Goal: Transaction & Acquisition: Obtain resource

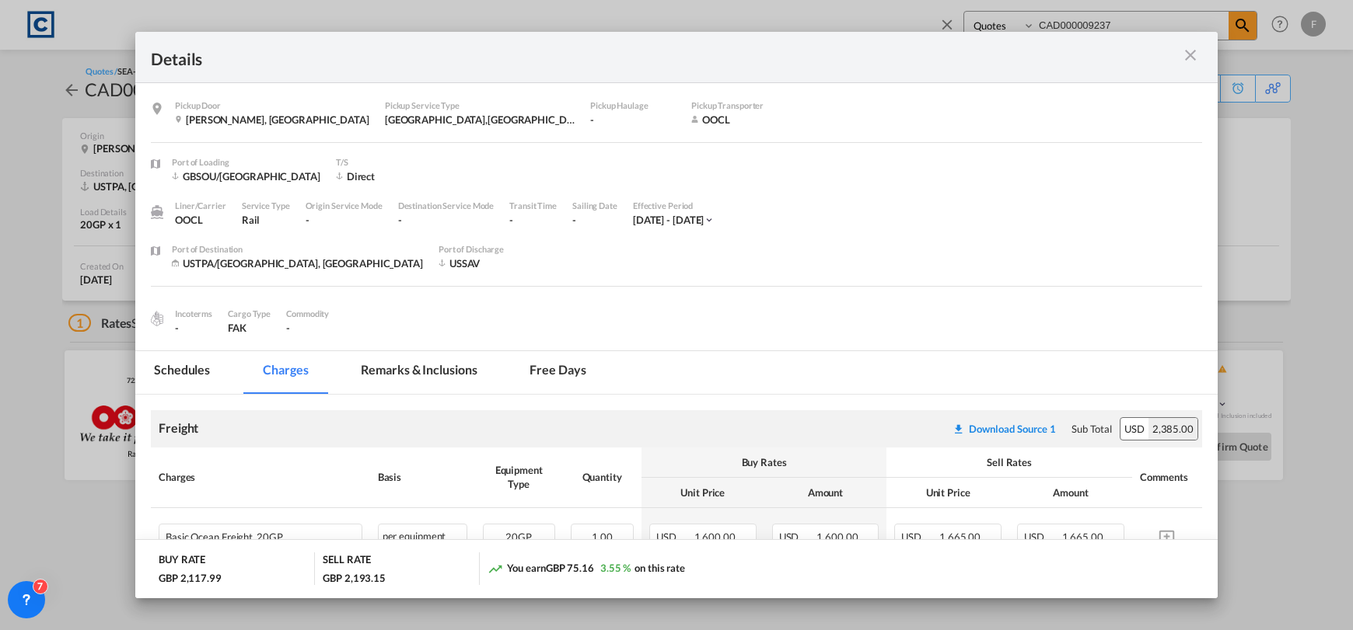
select select "Quotes"
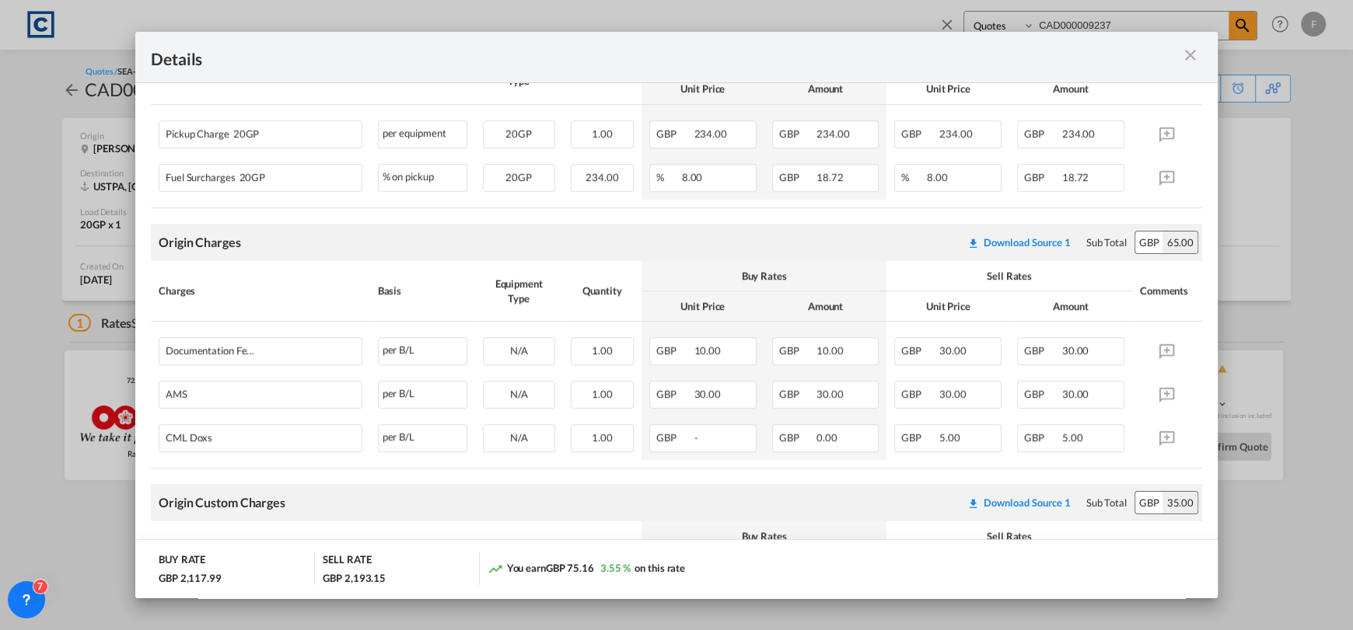
click at [1194, 52] on md-icon "icon-close m-3 fg-AAA8AD cursor" at bounding box center [1190, 55] width 19 height 19
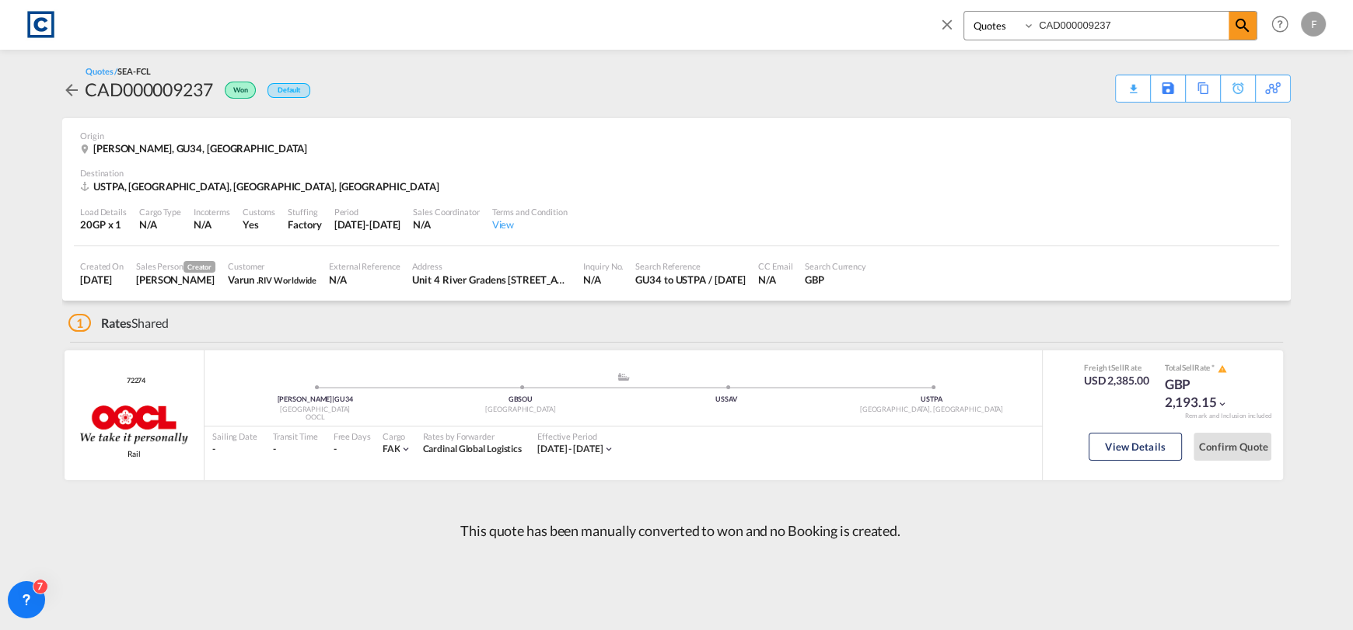
click at [941, 31] on md-icon "icon-close" at bounding box center [946, 24] width 17 height 17
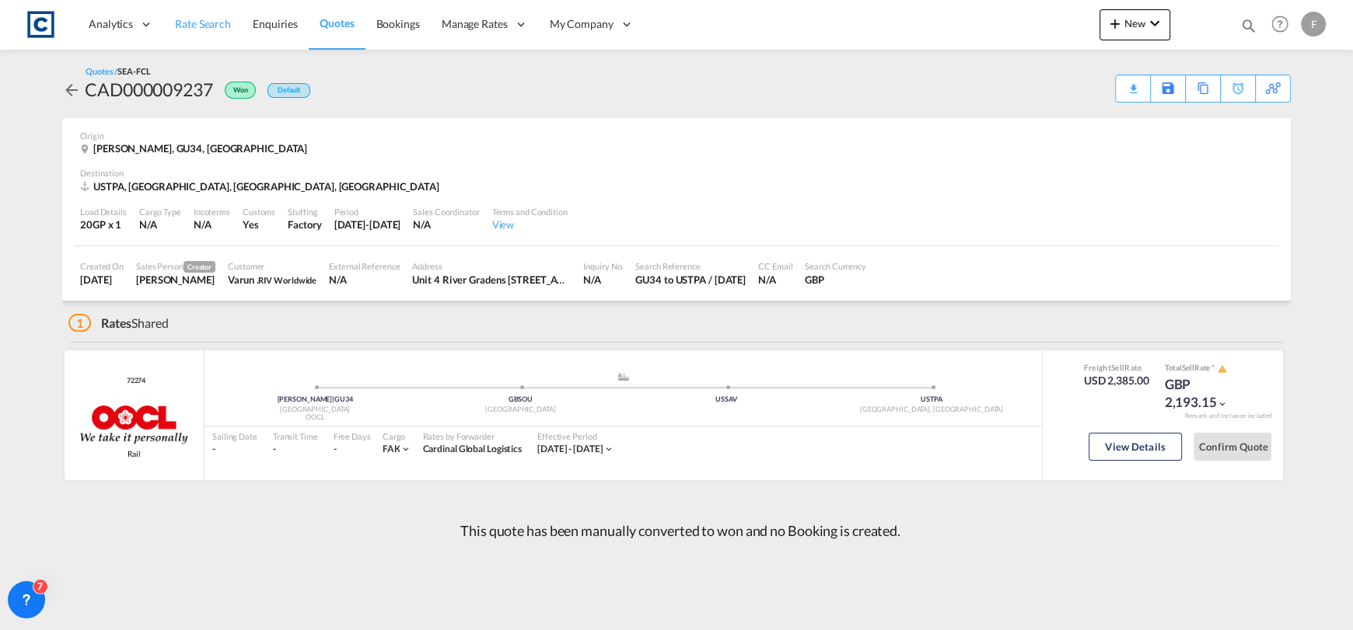
click at [210, 17] on span "Rate Search" at bounding box center [203, 23] width 56 height 13
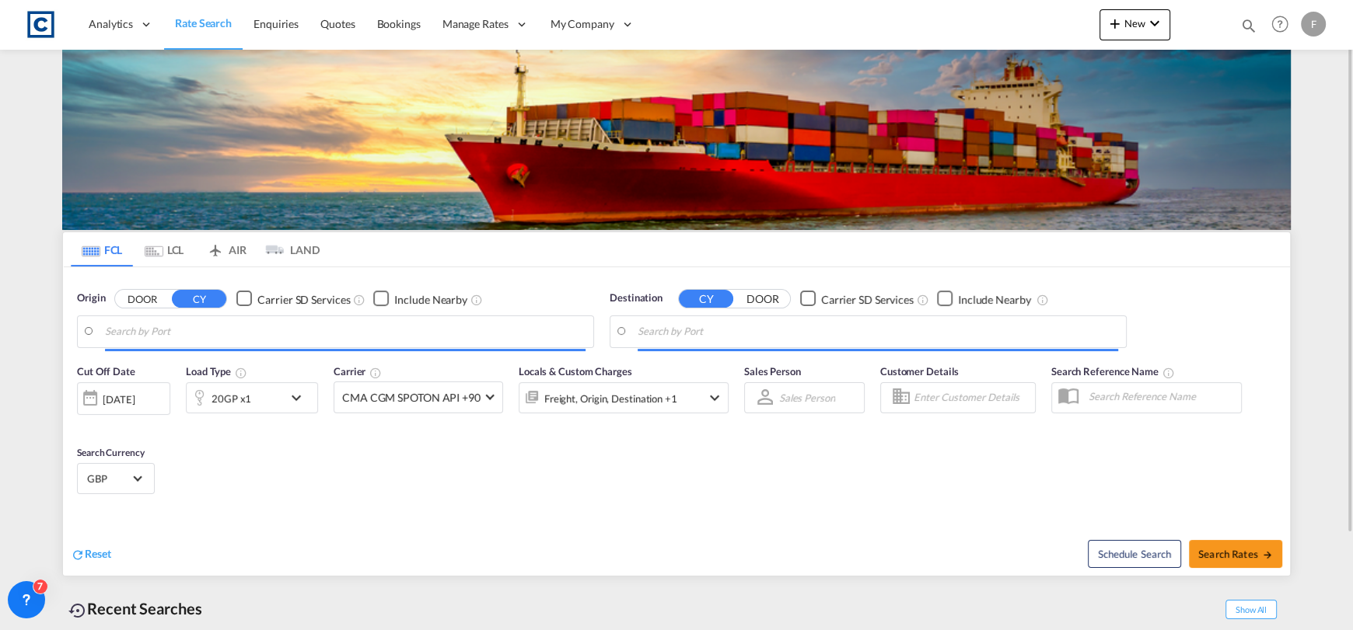
type input "GB-M22, [GEOGRAPHIC_DATA]"
type input "[GEOGRAPHIC_DATA], [GEOGRAPHIC_DATA], USLAX"
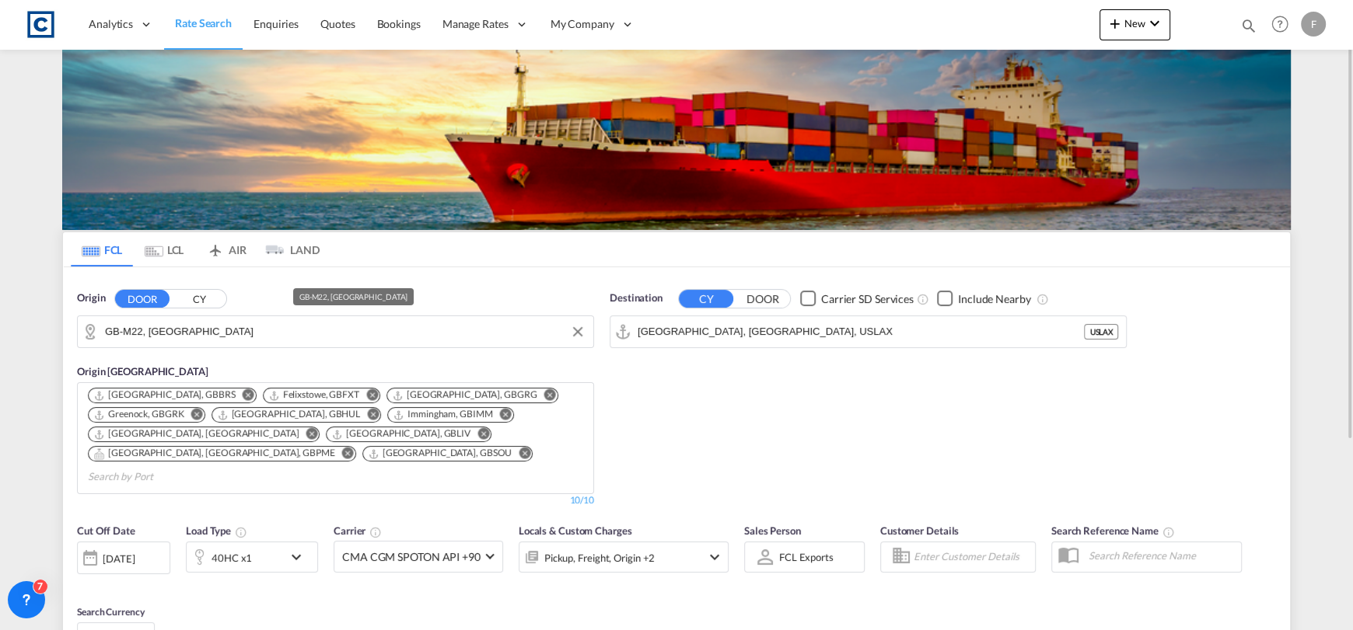
click at [209, 309] on div "Origin DOOR CY GB-M22, [GEOGRAPHIC_DATA]" at bounding box center [335, 320] width 517 height 58
click at [222, 320] on input "GB-M22, [GEOGRAPHIC_DATA]" at bounding box center [324, 331] width 438 height 23
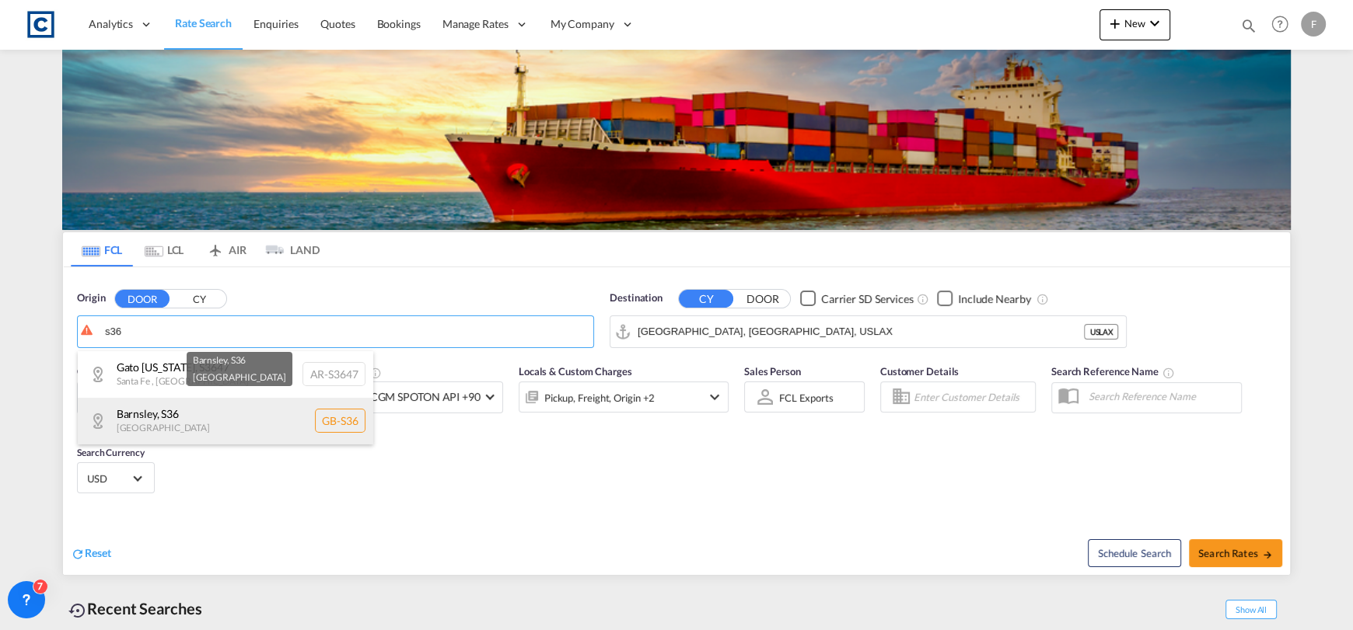
click at [268, 409] on div "Barnsley , S36 [GEOGRAPHIC_DATA] [GEOGRAPHIC_DATA]-S36" at bounding box center [225, 421] width 295 height 47
type input "GB-S36, Barnsley"
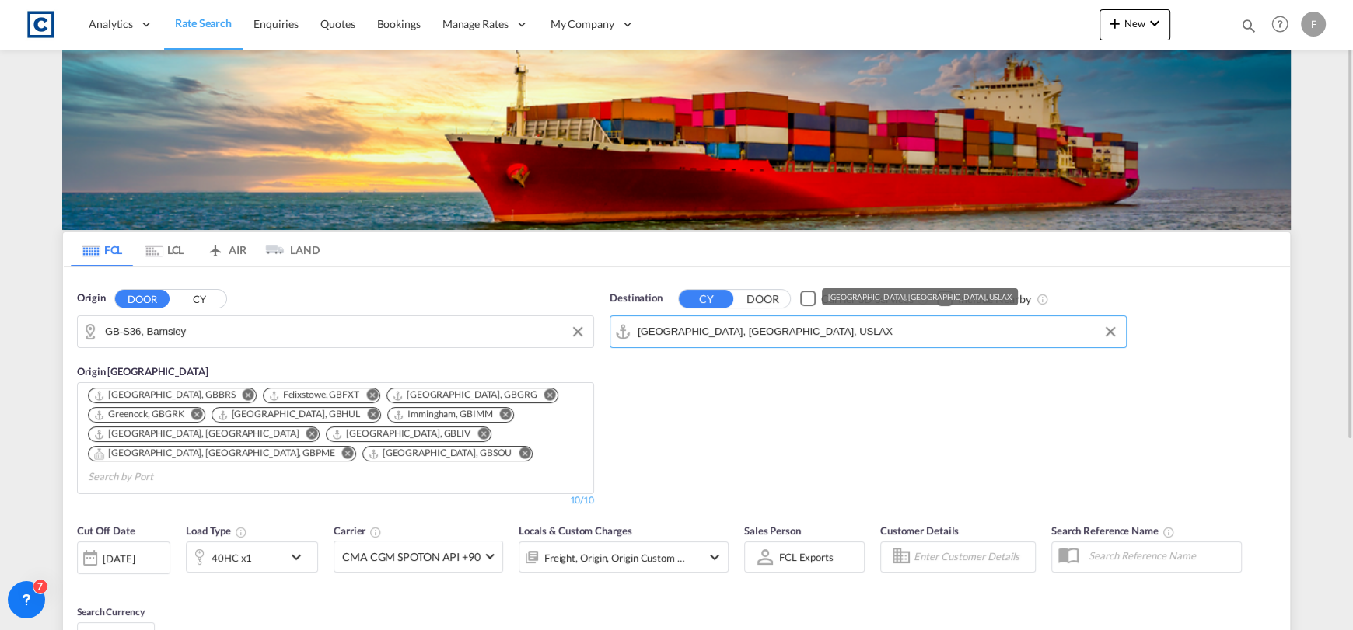
click at [729, 334] on input "[GEOGRAPHIC_DATA], [GEOGRAPHIC_DATA], USLAX" at bounding box center [877, 331] width 480 height 23
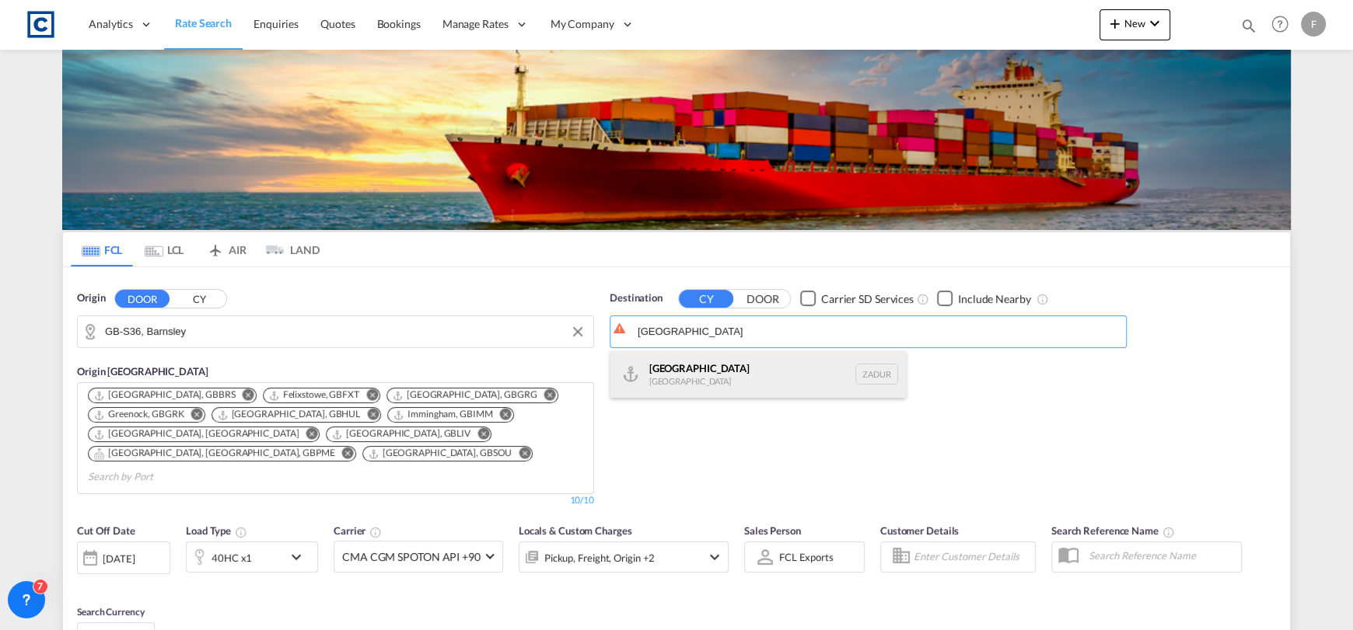
click at [780, 356] on div "[GEOGRAPHIC_DATA] [GEOGRAPHIC_DATA] ZADUR" at bounding box center [757, 374] width 295 height 47
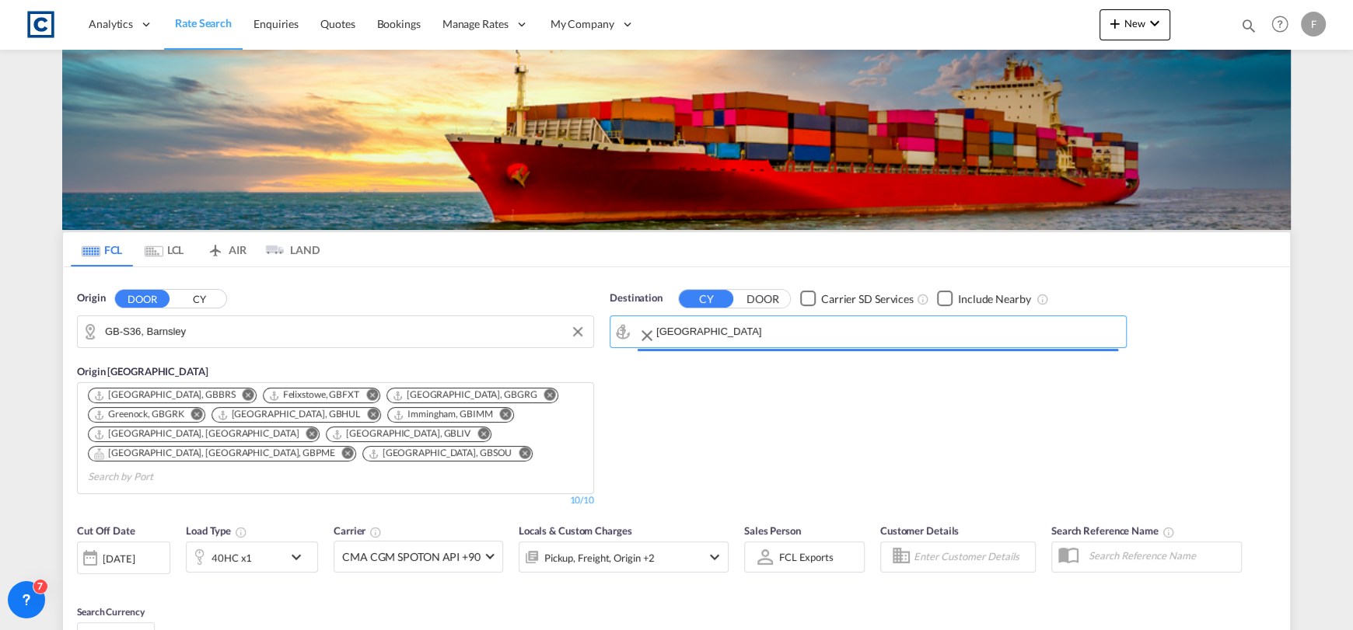
type input "[GEOGRAPHIC_DATA], ZADUR"
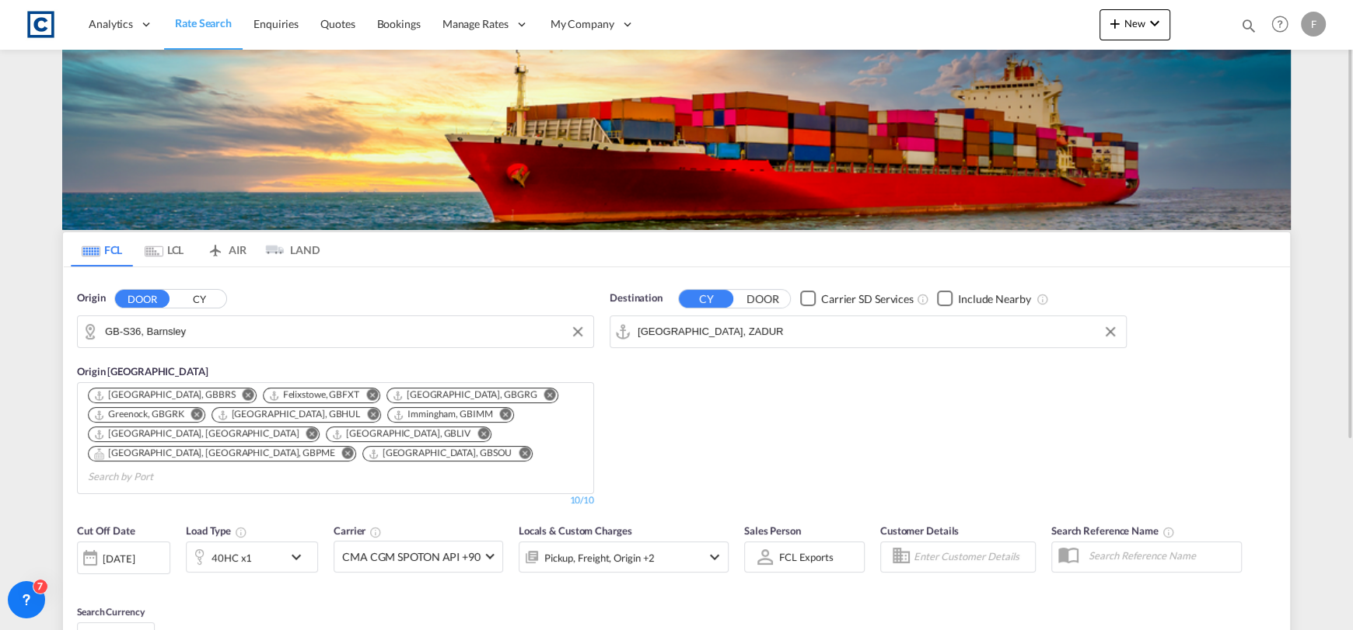
click at [296, 548] on md-icon "icon-chevron-down" at bounding box center [300, 557] width 26 height 19
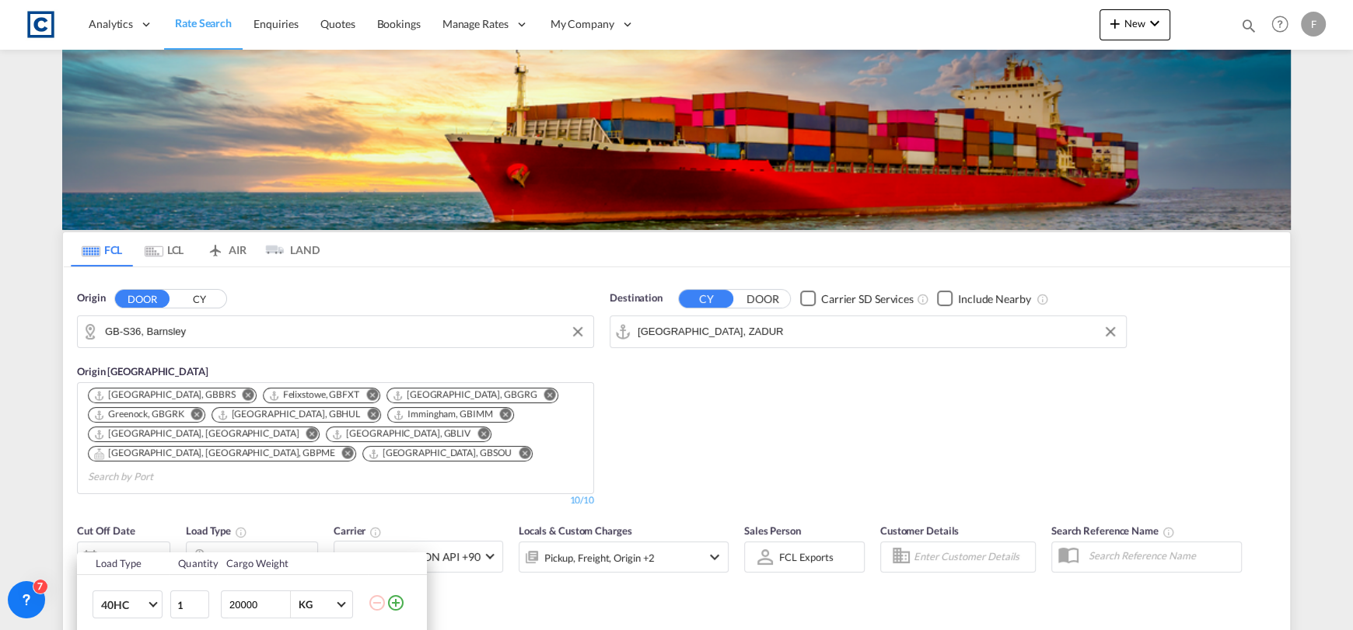
click at [833, 378] on div "Load Type Quantity Cargo Weight 40HC 20GP 40GP 40HC 45HC 20RE 40RE 40HR 20OT 40…" at bounding box center [676, 315] width 1353 height 630
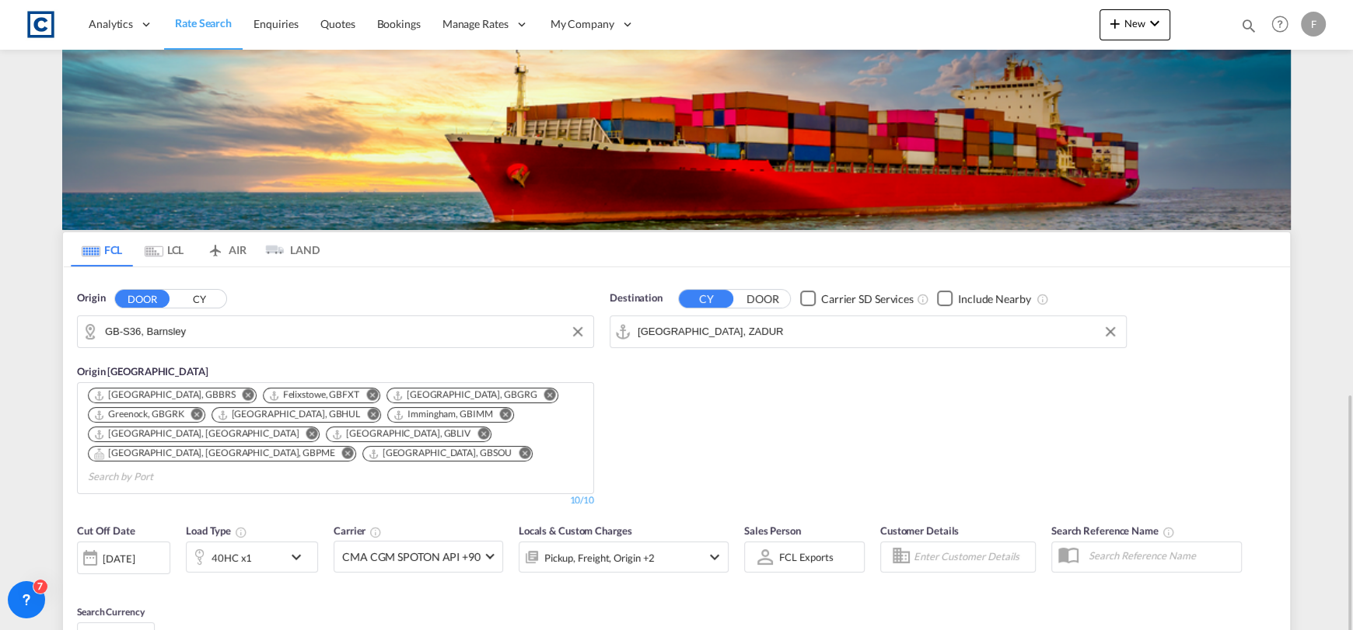
scroll to position [273, 0]
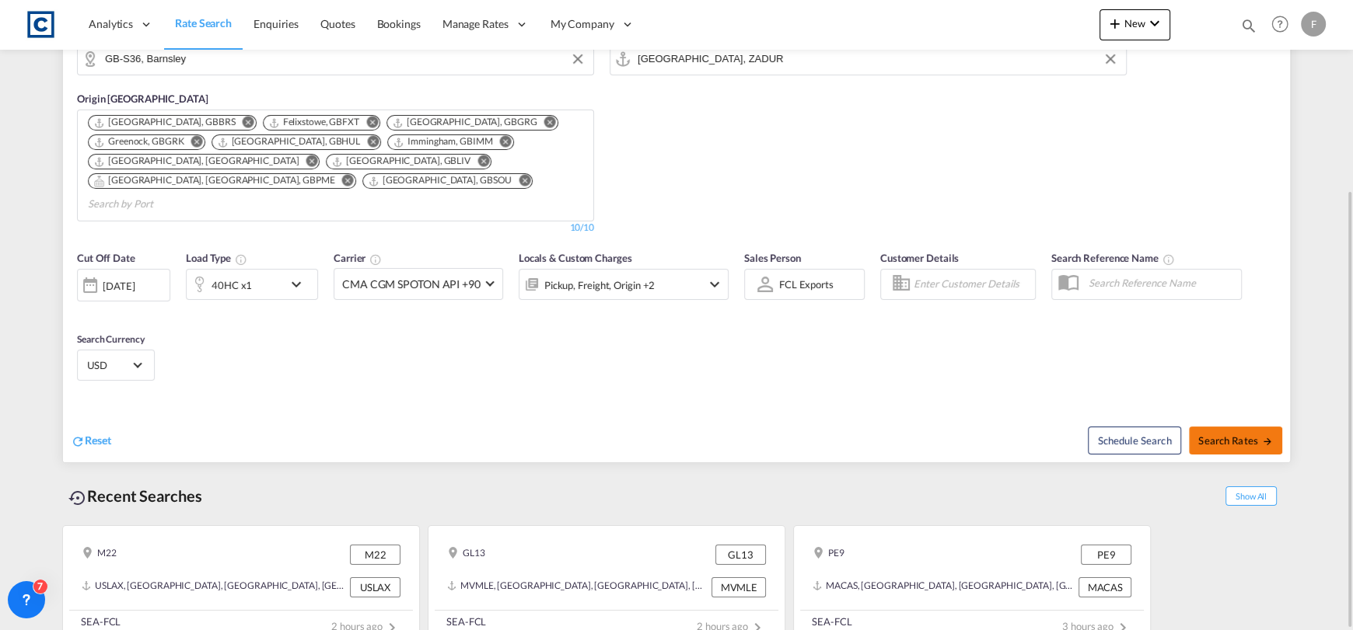
click at [1216, 435] on span "Search Rates" at bounding box center [1235, 441] width 75 height 12
type input "S36 to ZADUR / [DATE]"
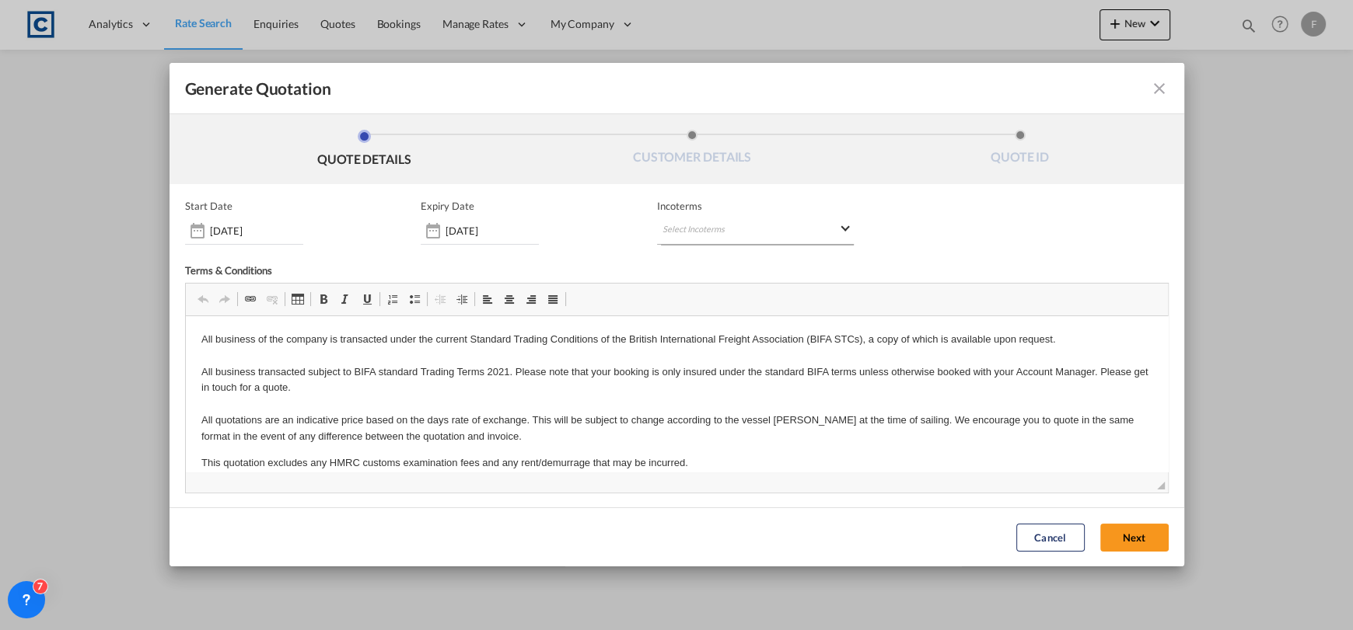
click at [698, 232] on md-select "Select Incoterms CIP - export Carriage and Insurance Paid to FOB - import Free …" at bounding box center [755, 231] width 197 height 28
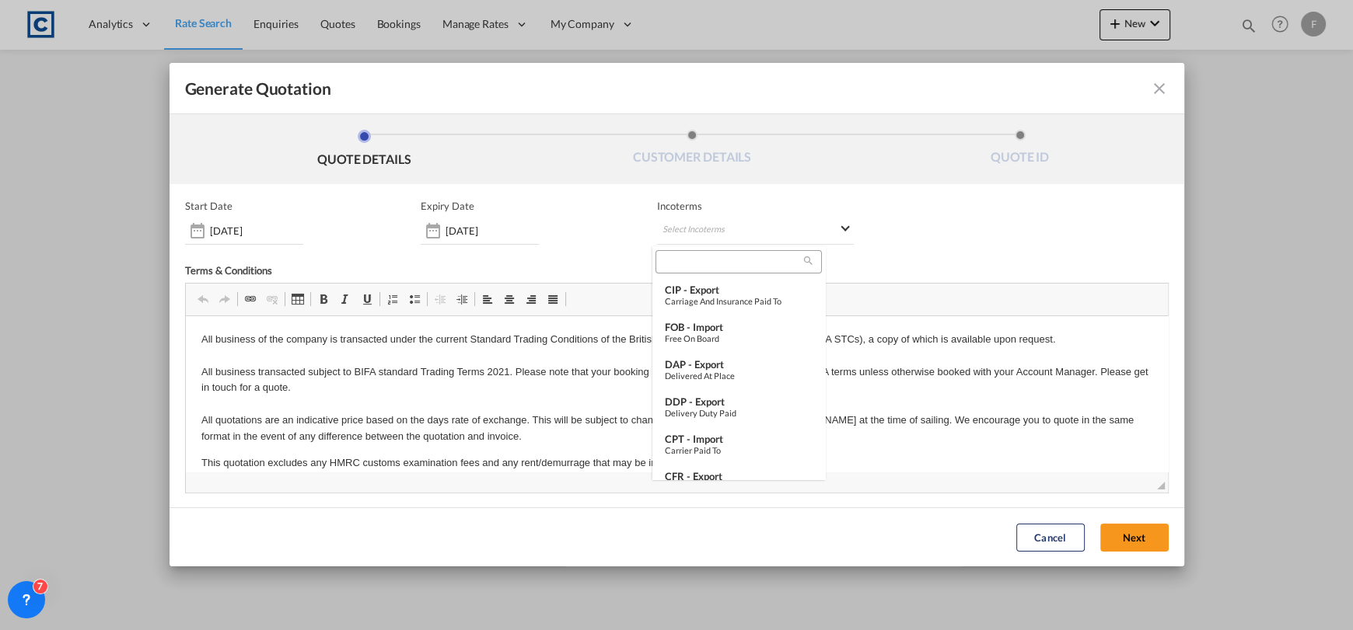
click at [715, 264] on input "search" at bounding box center [732, 262] width 144 height 14
type input "cfr"
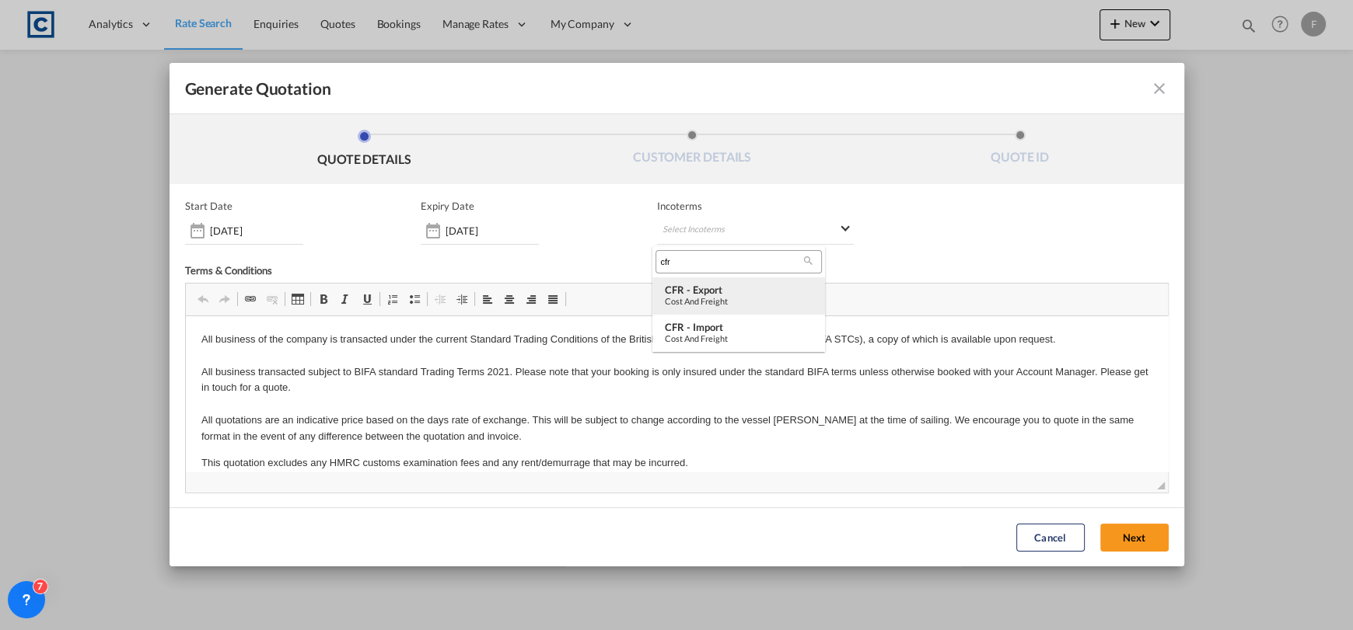
click at [744, 312] on md-option "CFR - export Cost and Freight" at bounding box center [738, 296] width 173 height 37
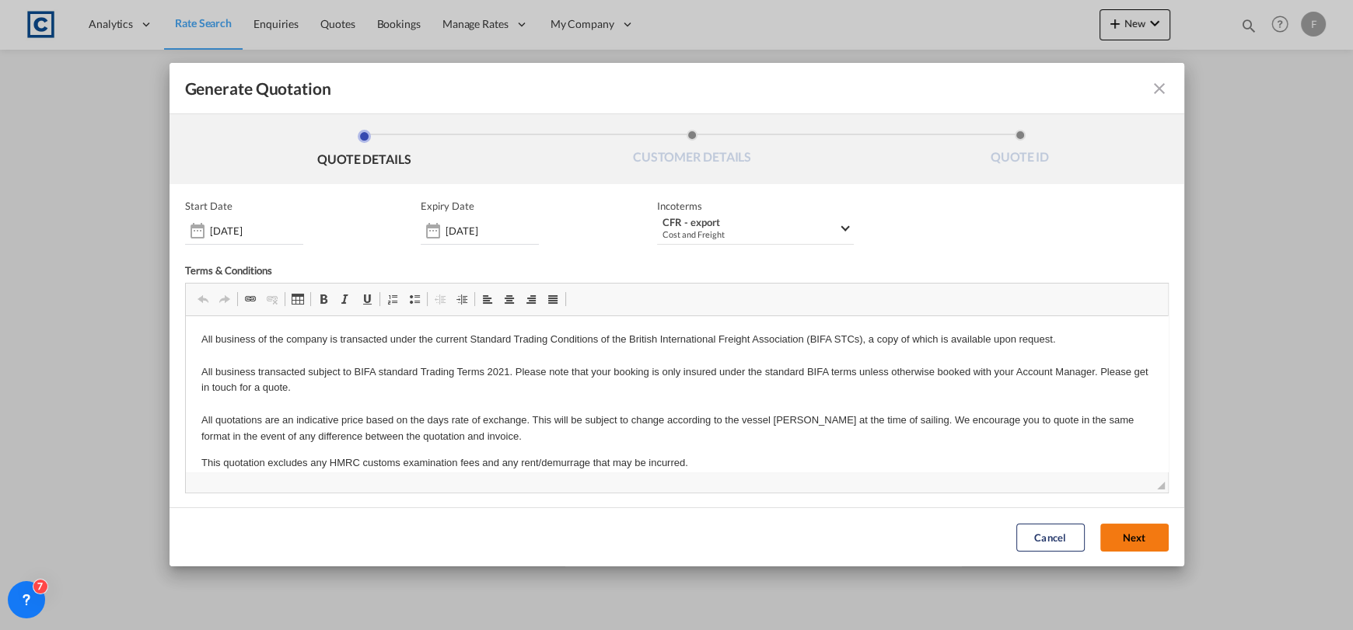
click at [1128, 536] on button "Next" at bounding box center [1134, 538] width 68 height 28
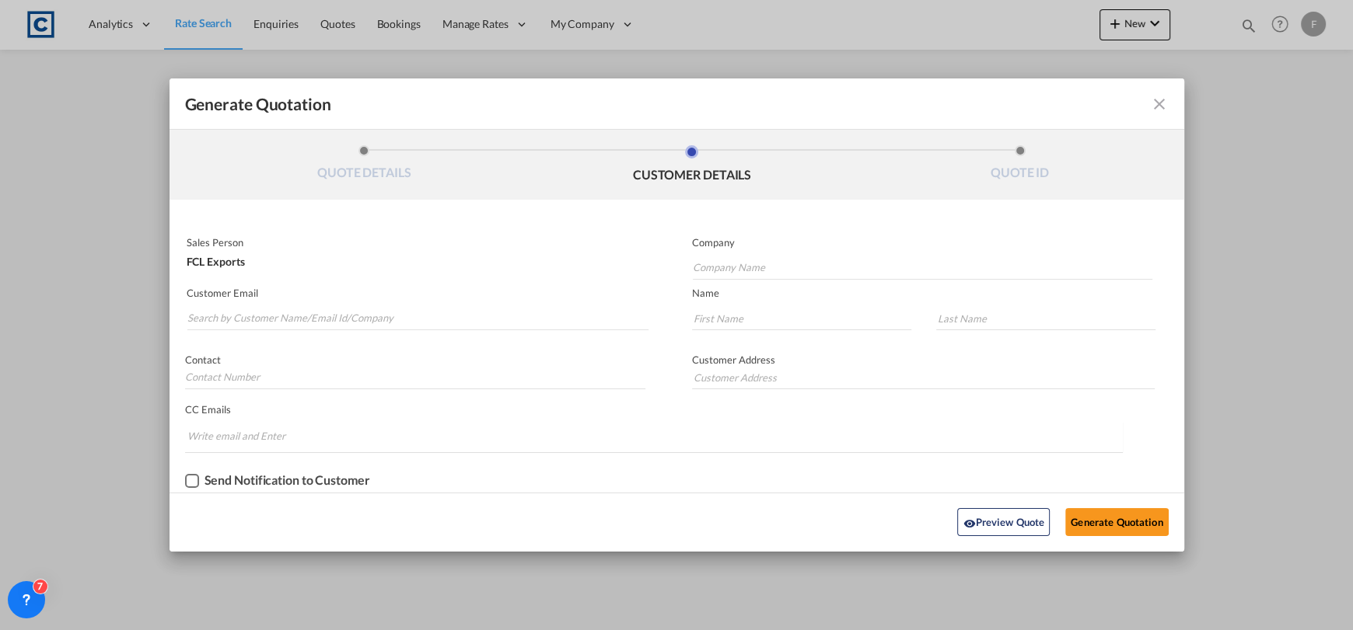
click at [306, 299] on md-autocomplete-wrap "Generate QuotationQUOTE ..." at bounding box center [418, 314] width 463 height 31
click at [319, 313] on input "Search by Customer Name/Email Id/Company" at bounding box center [418, 318] width 462 height 23
type input "[EMAIL_ADDRESS][DOMAIN_NAME]"
click at [757, 271] on input "Company Name" at bounding box center [922, 268] width 459 height 23
type input "Cardinal Global Logistics"
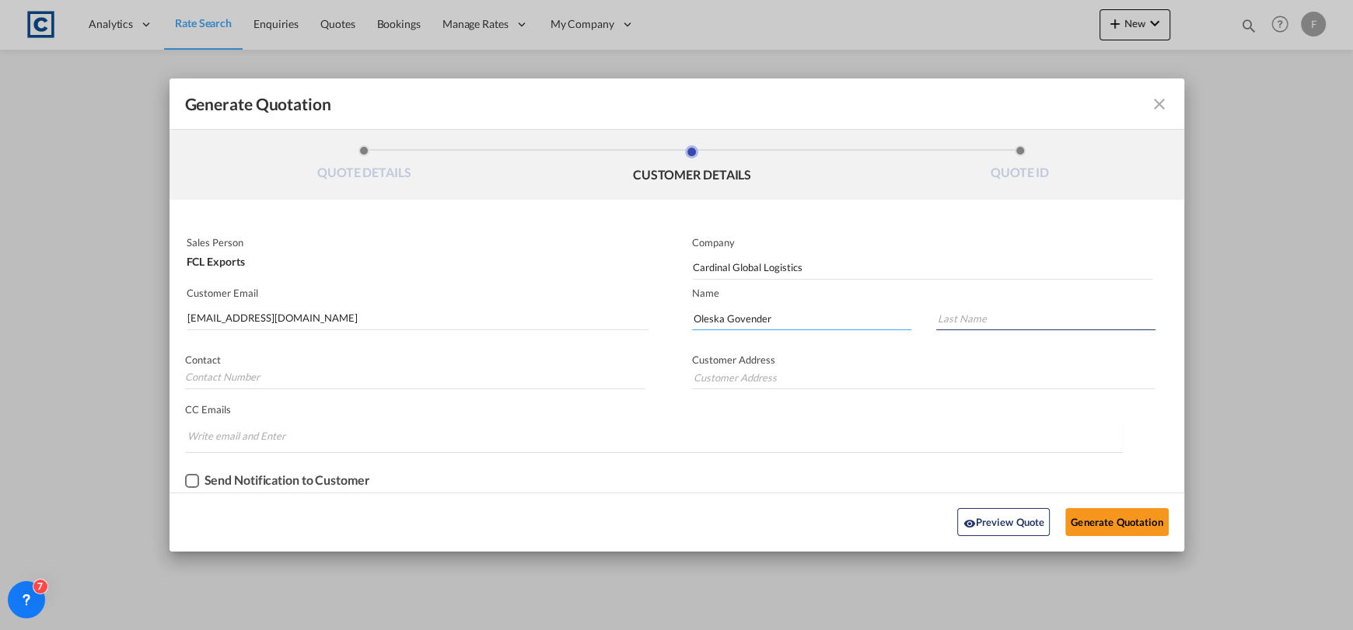
click at [745, 319] on input "Oleska Govender" at bounding box center [801, 318] width 219 height 23
click at [747, 317] on input "Oleska Govender" at bounding box center [801, 318] width 219 height 23
type input "Oleska"
click at [1059, 326] on input "Generate QuotationQUOTE ..." at bounding box center [1045, 318] width 219 height 23
paste input "Govender"
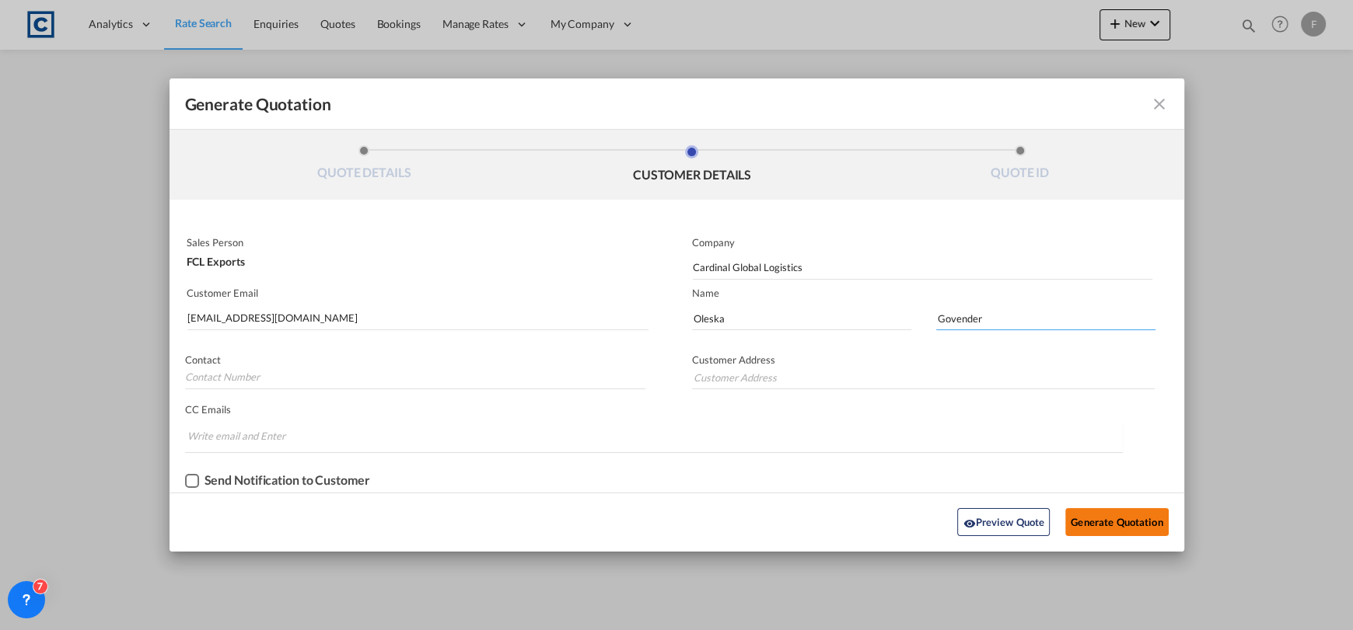
type input "Govender"
click at [1114, 515] on button "Generate Quotation" at bounding box center [1116, 522] width 103 height 28
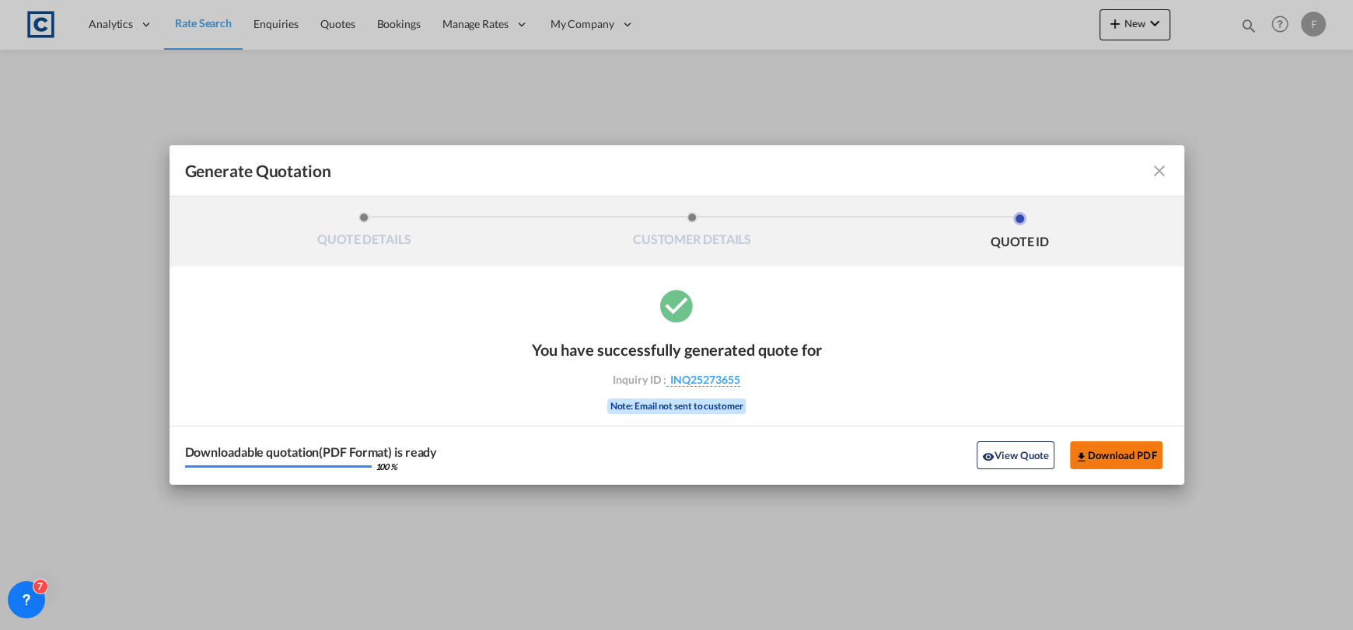
click at [1114, 451] on button "Download PDF" at bounding box center [1116, 456] width 93 height 28
click at [1164, 171] on md-icon "icon-close fg-AAA8AD cursor m-0" at bounding box center [1159, 171] width 19 height 19
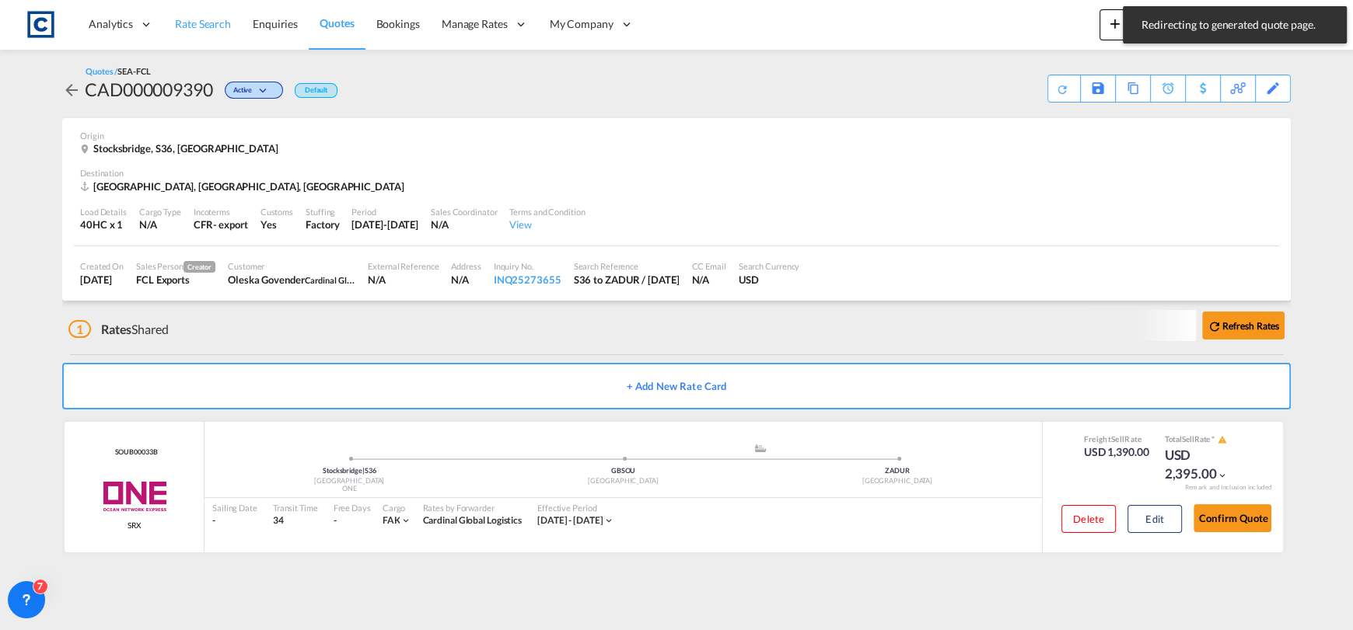
click at [202, 37] on link "Rate Search" at bounding box center [203, 24] width 78 height 51
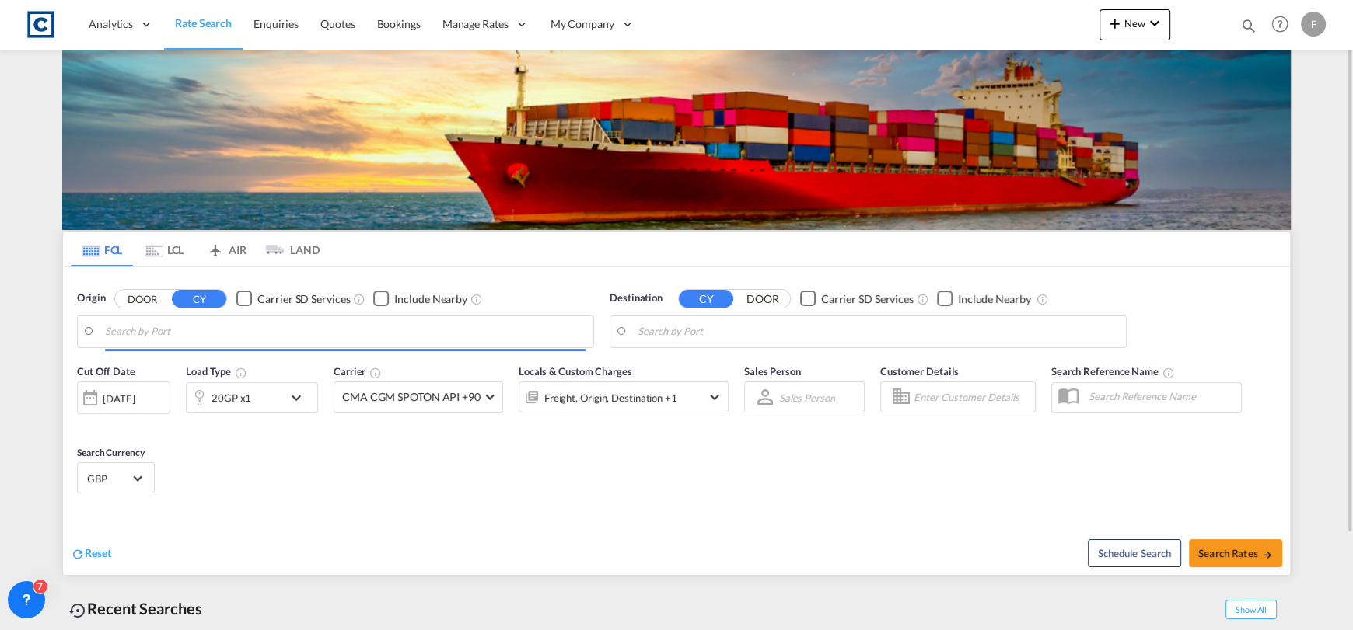
type input "GB-S36, Barnsley"
type input "[GEOGRAPHIC_DATA], ZADUR"
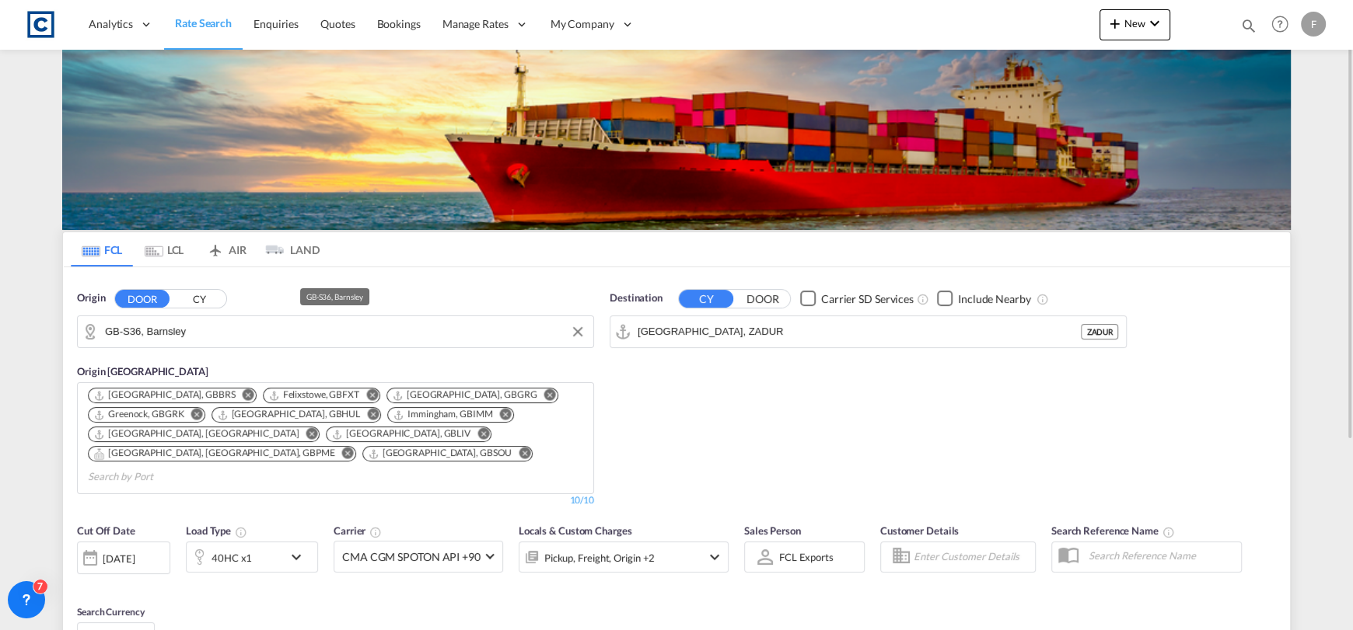
click at [209, 331] on input "GB-S36, Barnsley" at bounding box center [345, 331] width 480 height 23
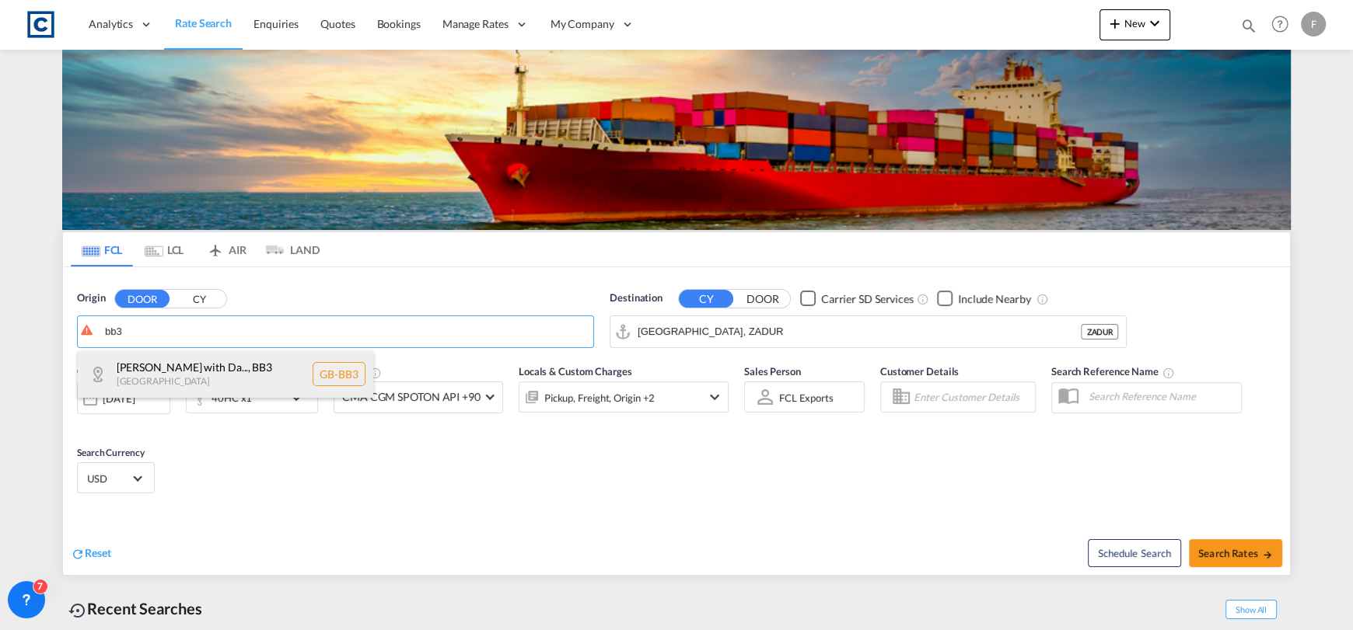
click at [252, 362] on div "[PERSON_NAME] with Da... , BB3 [GEOGRAPHIC_DATA] [GEOGRAPHIC_DATA]-BB3" at bounding box center [225, 374] width 295 height 47
type input "GB-BB3, [PERSON_NAME] with [PERSON_NAME]"
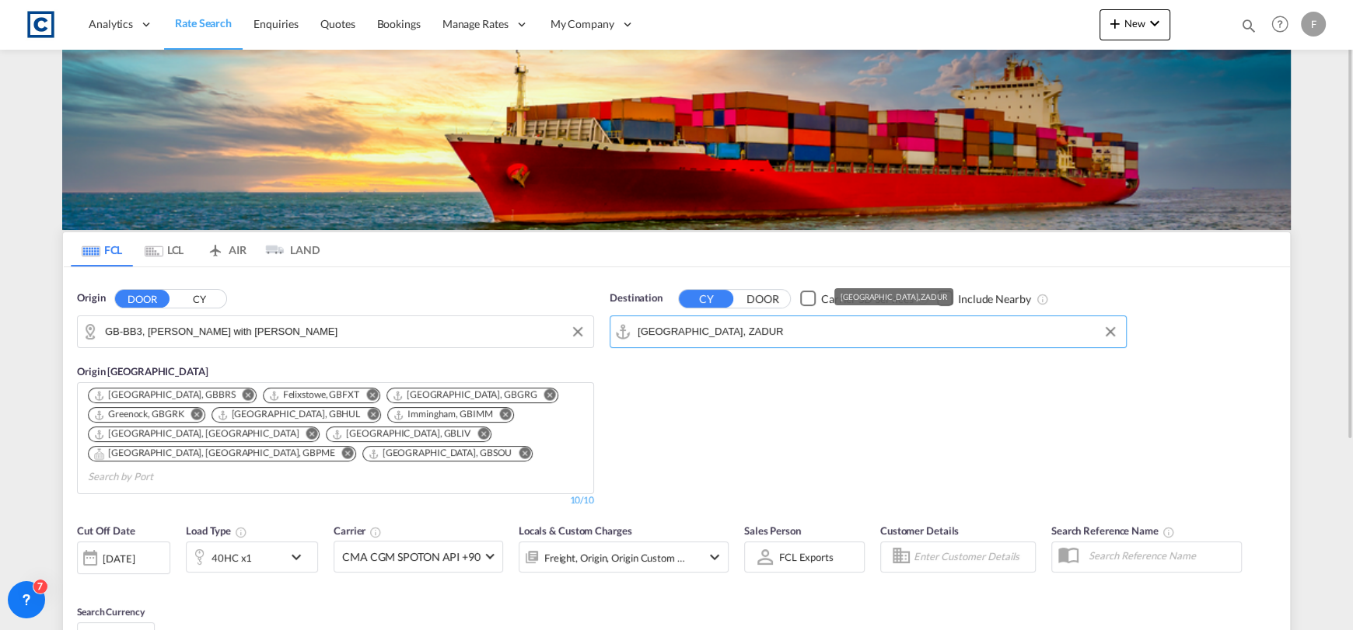
click at [678, 331] on input "[GEOGRAPHIC_DATA], ZADUR" at bounding box center [877, 331] width 480 height 23
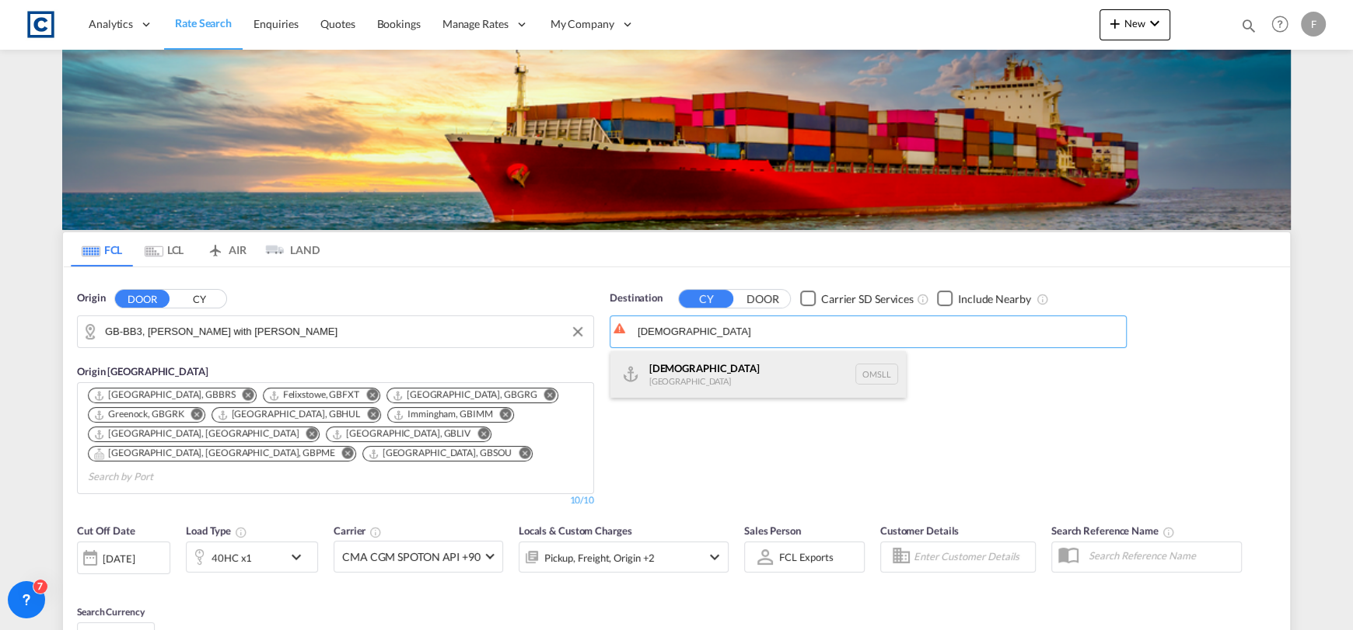
click at [707, 357] on div "Salalah [GEOGRAPHIC_DATA] [GEOGRAPHIC_DATA]" at bounding box center [757, 374] width 295 height 47
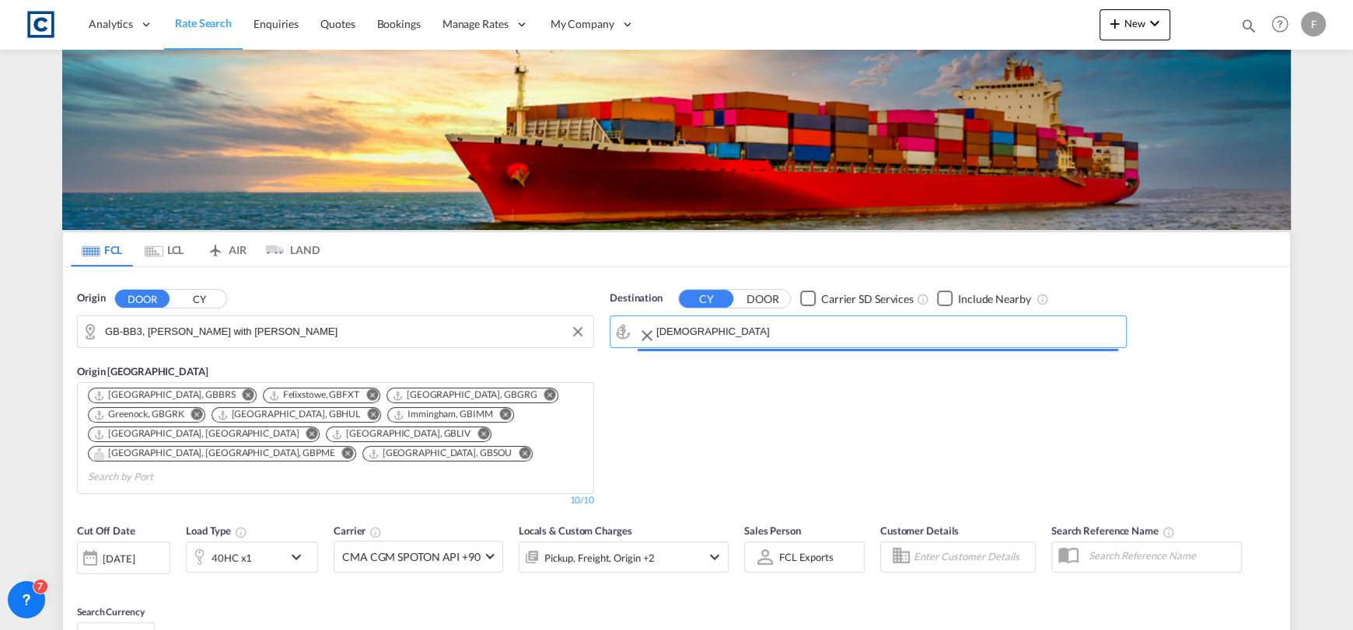
type input "Salalah, OMSLL"
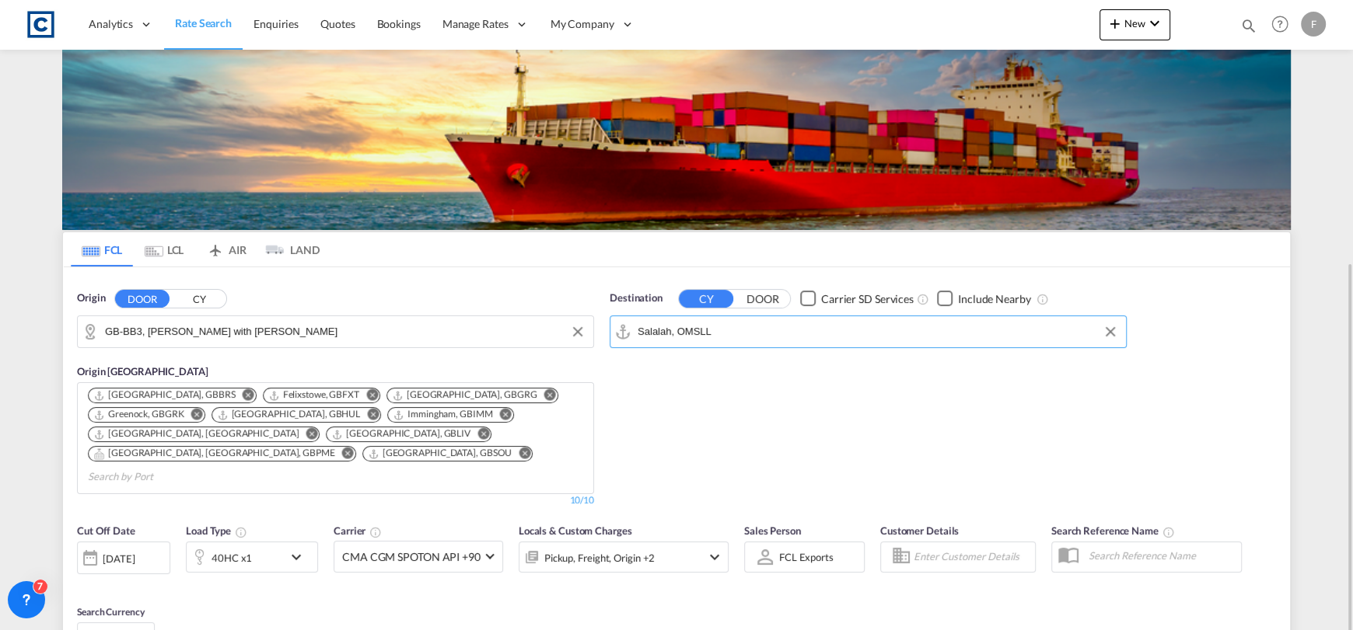
scroll to position [232, 0]
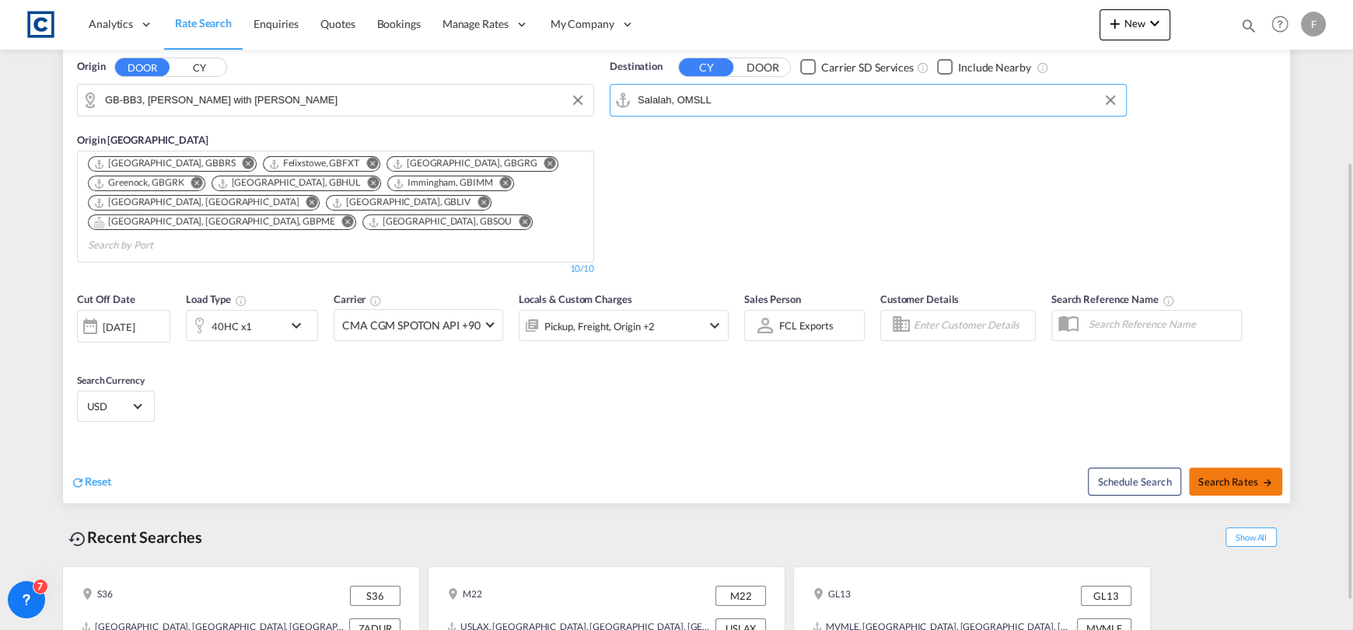
drag, startPoint x: 1242, startPoint y: 443, endPoint x: 1246, endPoint y: 450, distance: 8.0
click at [1244, 445] on div "Schedule Search Search Rates" at bounding box center [984, 474] width 609 height 60
click at [1251, 476] on span "Search Rates" at bounding box center [1235, 482] width 75 height 12
type input "BB3 to OMSLL / [DATE]"
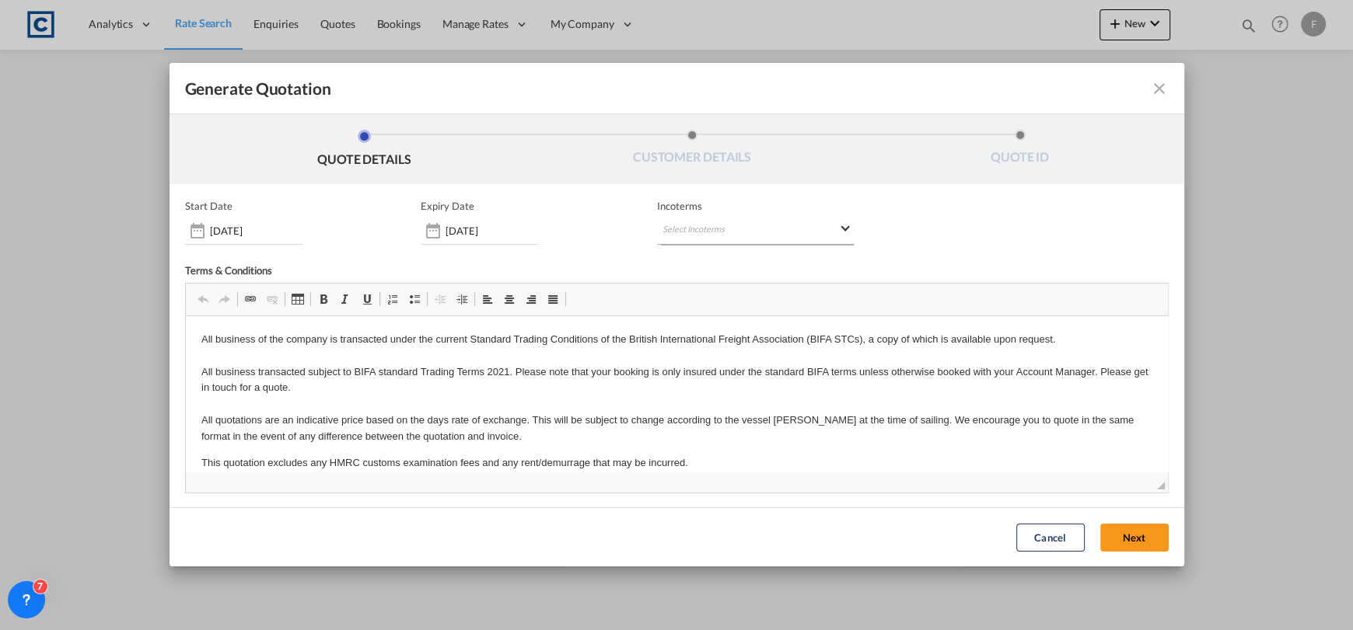
click at [759, 236] on md-select "Select Incoterms CIP - export Carriage and Insurance Paid to FOB - import Free …" at bounding box center [755, 231] width 197 height 28
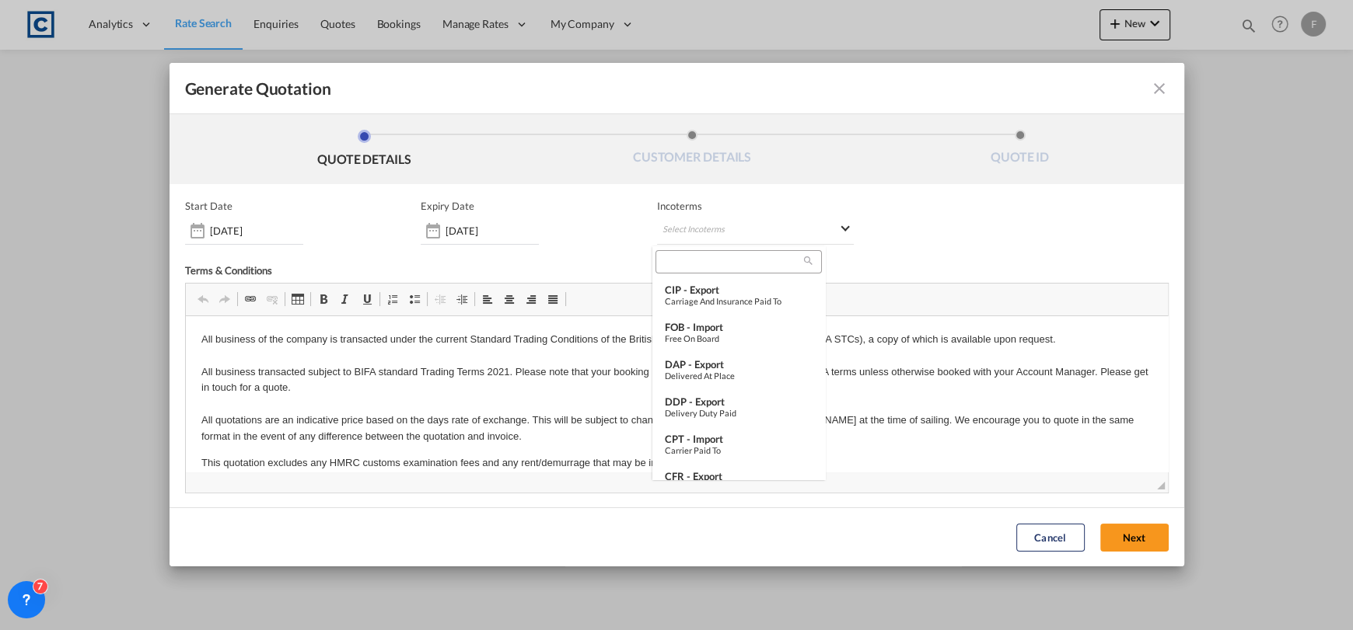
click at [733, 271] on div at bounding box center [738, 261] width 166 height 23
click at [733, 265] on input "search" at bounding box center [732, 262] width 144 height 14
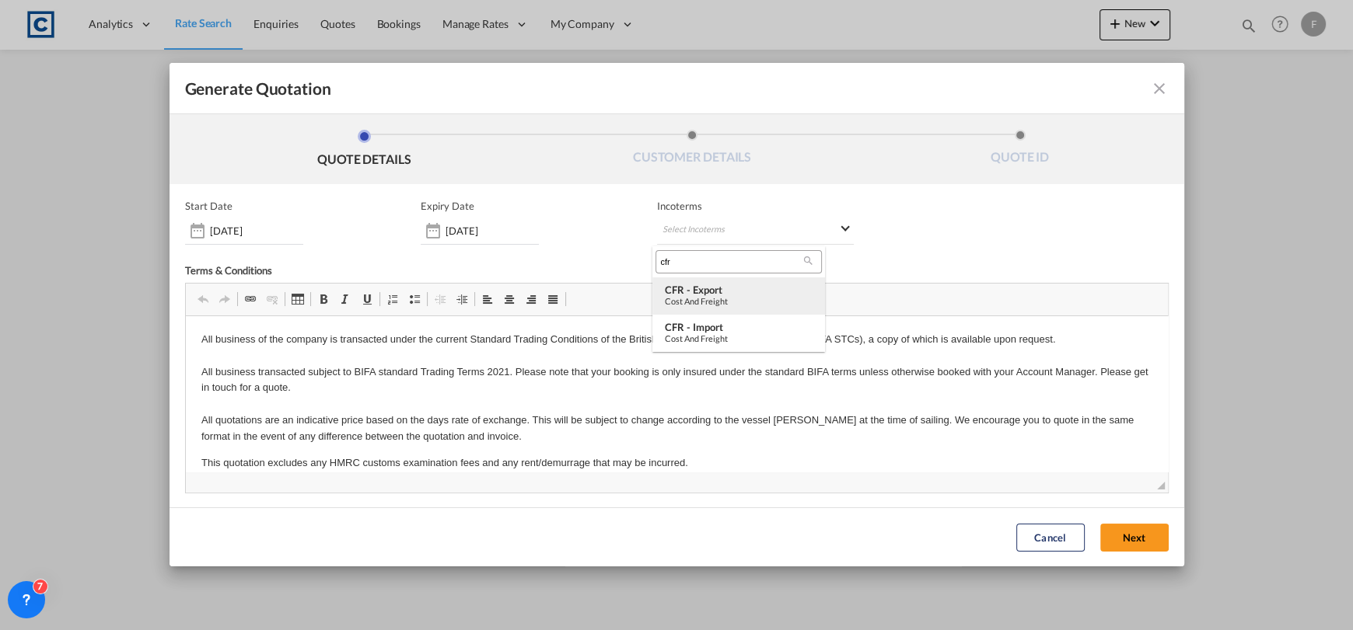
type input "cfr"
click at [759, 305] on div "Cost and Freight" at bounding box center [739, 301] width 148 height 10
click at [1116, 546] on button "Next" at bounding box center [1134, 538] width 68 height 28
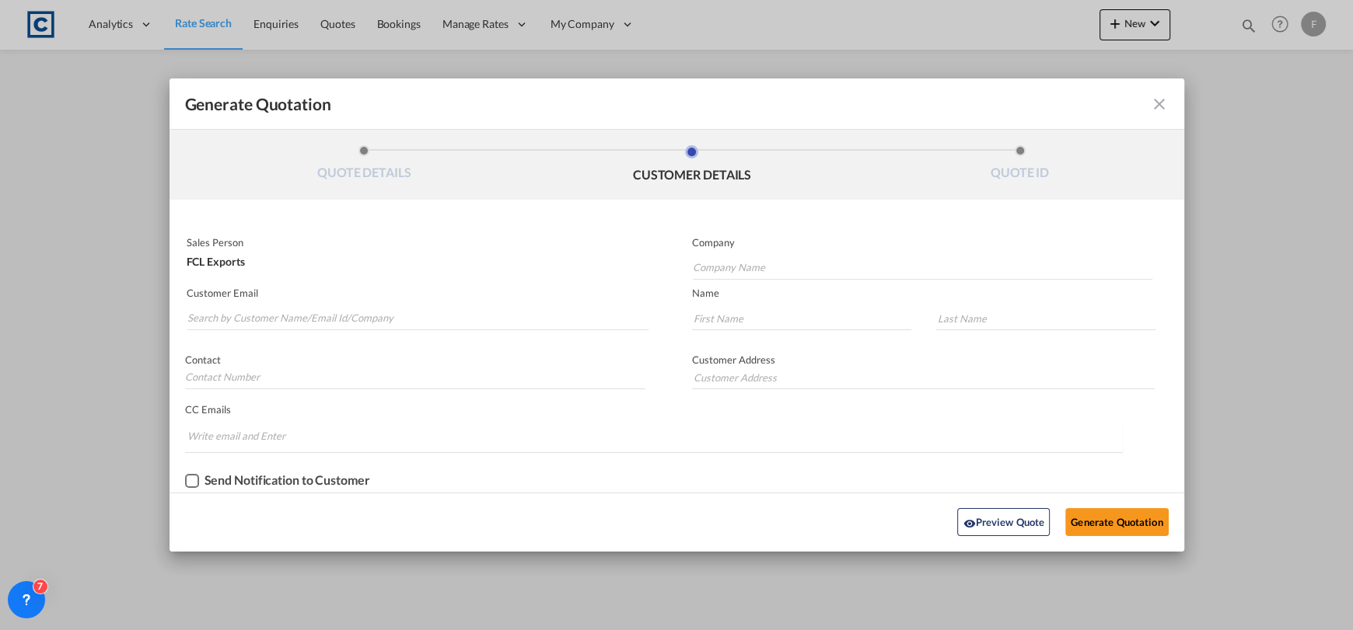
click at [320, 330] on md-input-container "Customer Email" at bounding box center [418, 309] width 466 height 49
click at [334, 310] on input "Search by Customer Name/Email Id/Company" at bounding box center [418, 318] width 462 height 23
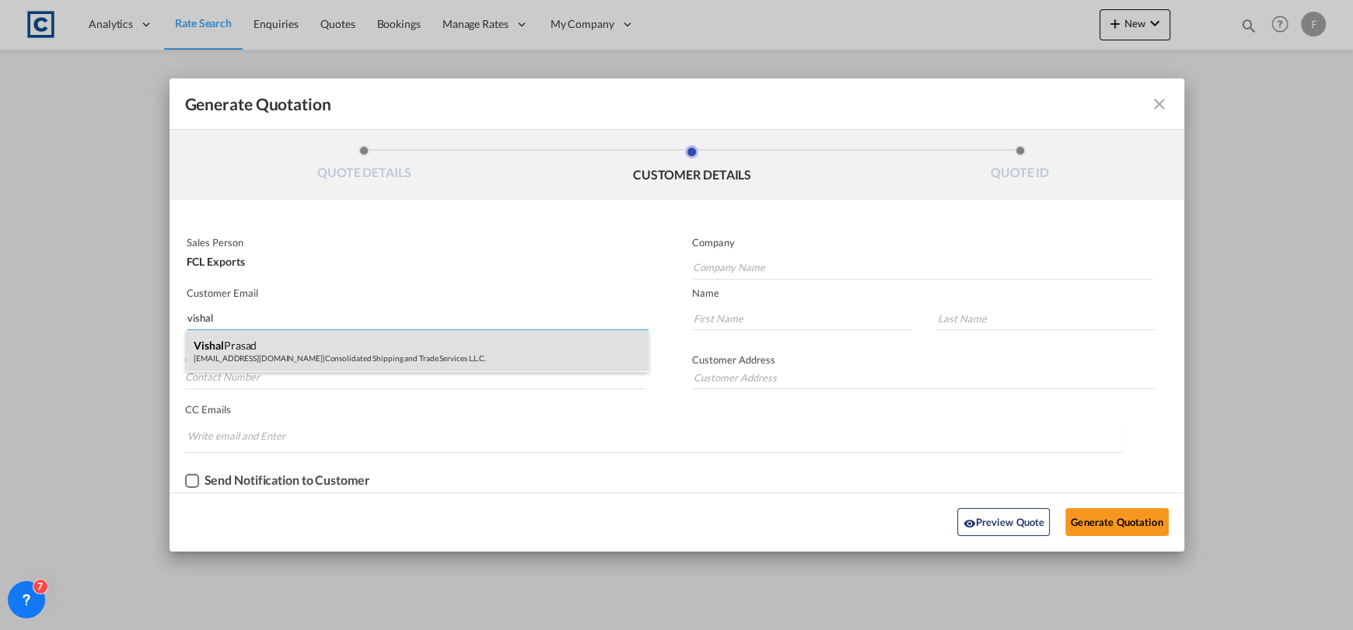
type input "vishal"
click at [361, 350] on div "[PERSON_NAME] [EMAIL_ADDRESS][DOMAIN_NAME] | Consolidated Shipping and Trade Se…" at bounding box center [417, 351] width 463 height 42
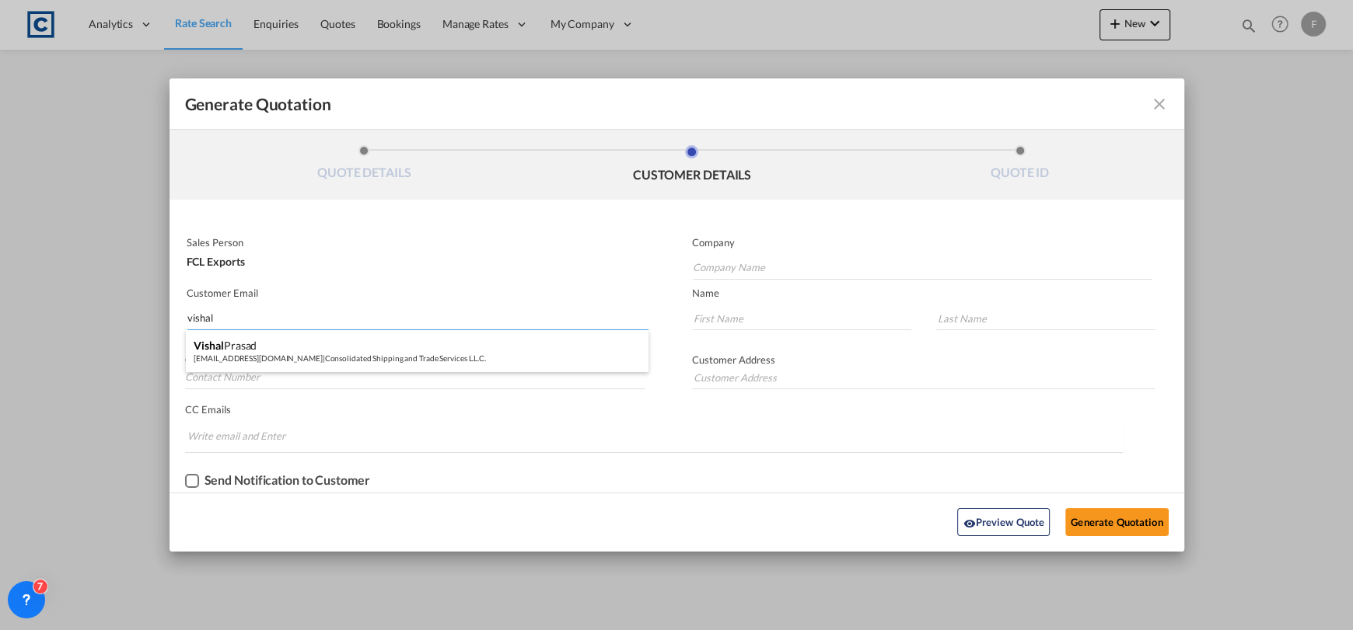
type input "Consolidated Shipping and Trade Services L.L.C."
type input "[EMAIL_ADDRESS][DOMAIN_NAME]"
type input "Vishal"
type input "Prasad"
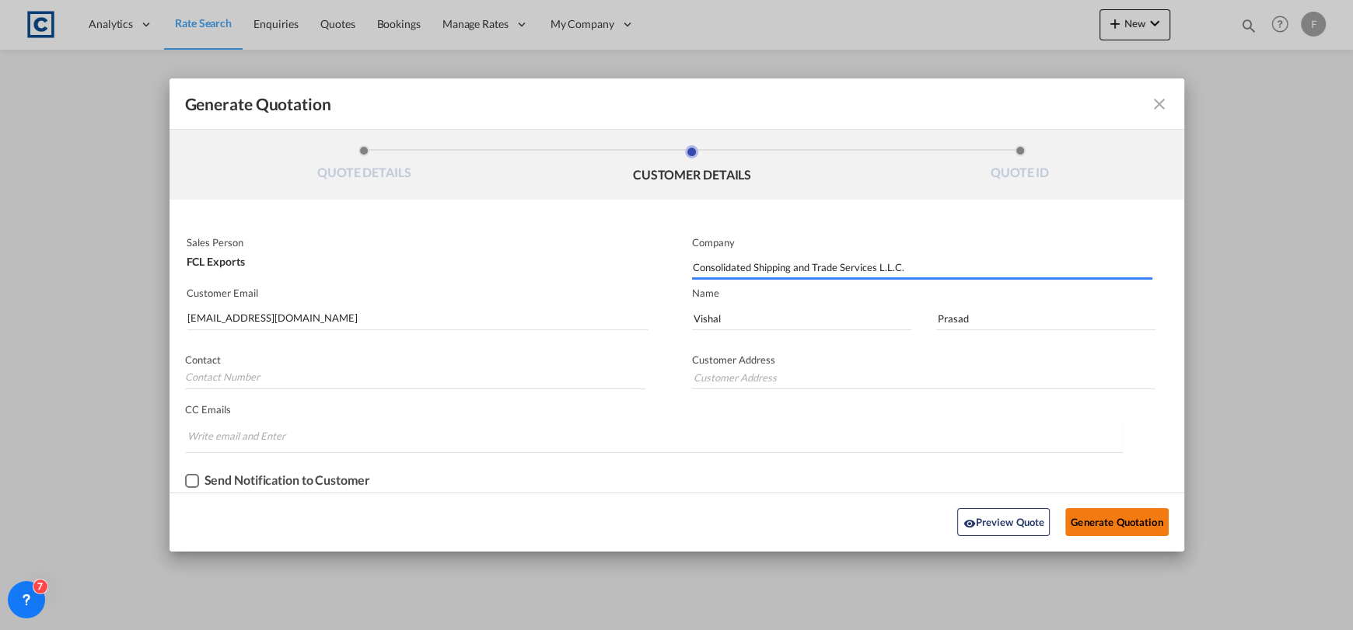
click at [1116, 525] on button "Generate Quotation" at bounding box center [1116, 522] width 103 height 28
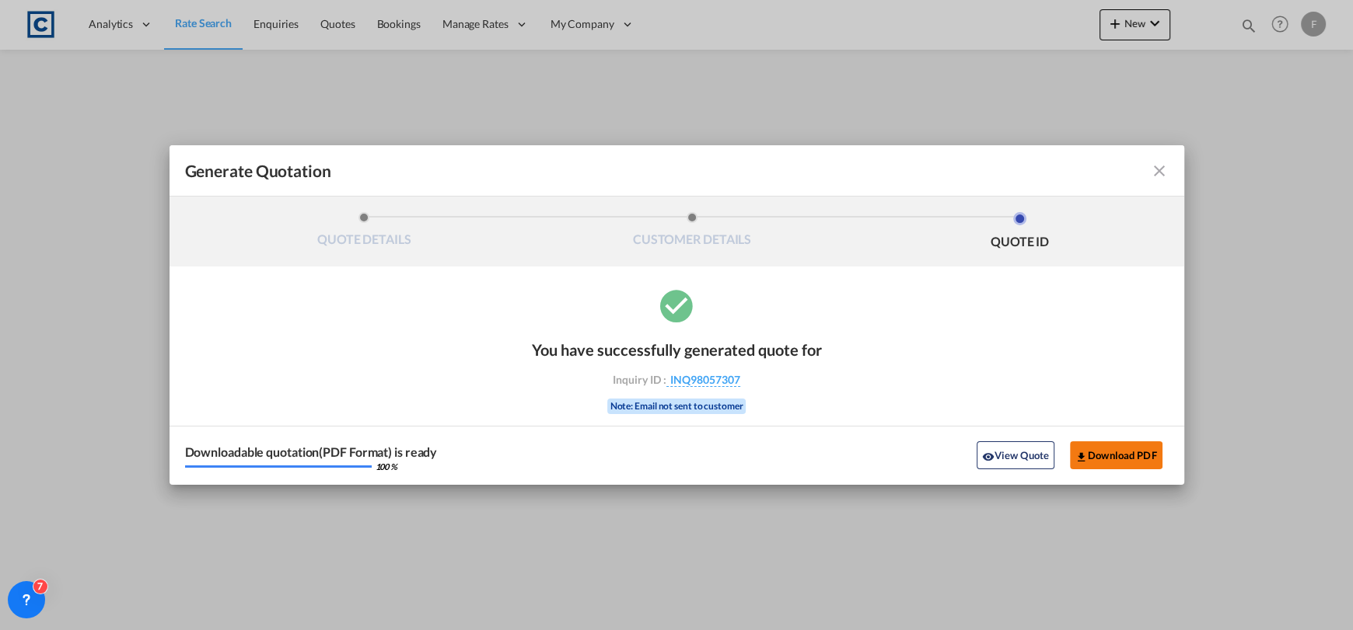
click at [1110, 455] on button "Download PDF" at bounding box center [1116, 456] width 93 height 28
click at [1158, 174] on md-icon "icon-close fg-AAA8AD cursor m-0" at bounding box center [1159, 171] width 19 height 19
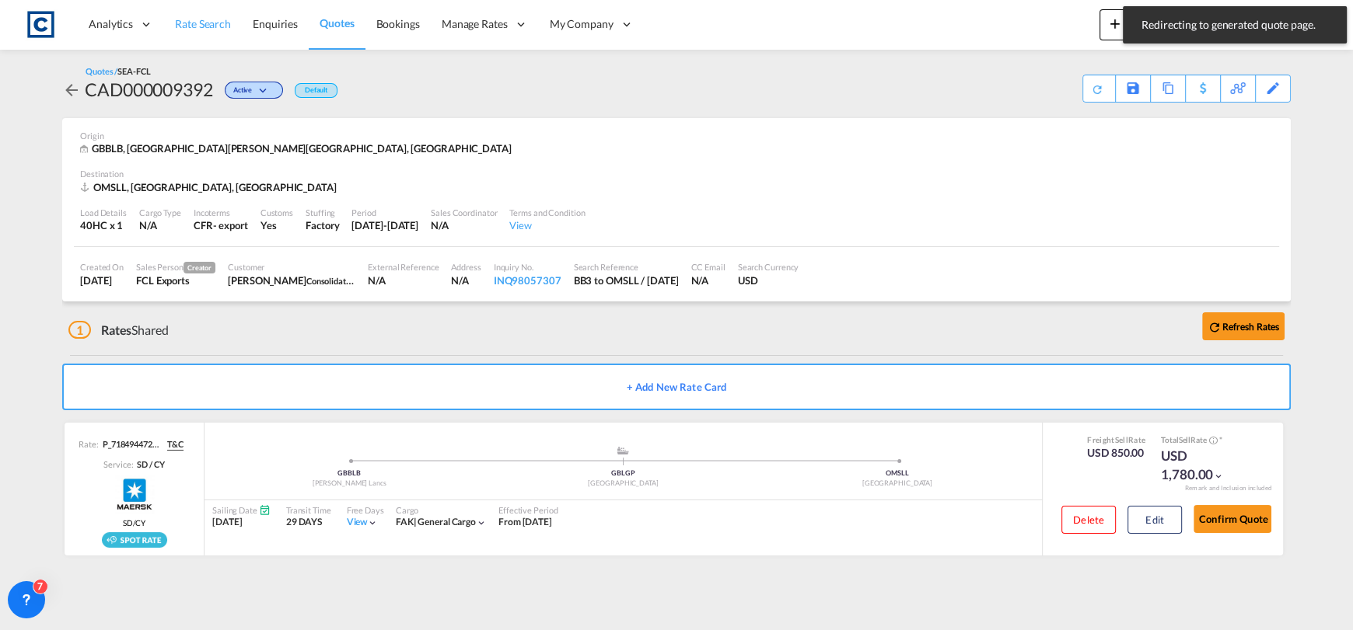
click at [222, 25] on span "Rate Search" at bounding box center [203, 23] width 56 height 13
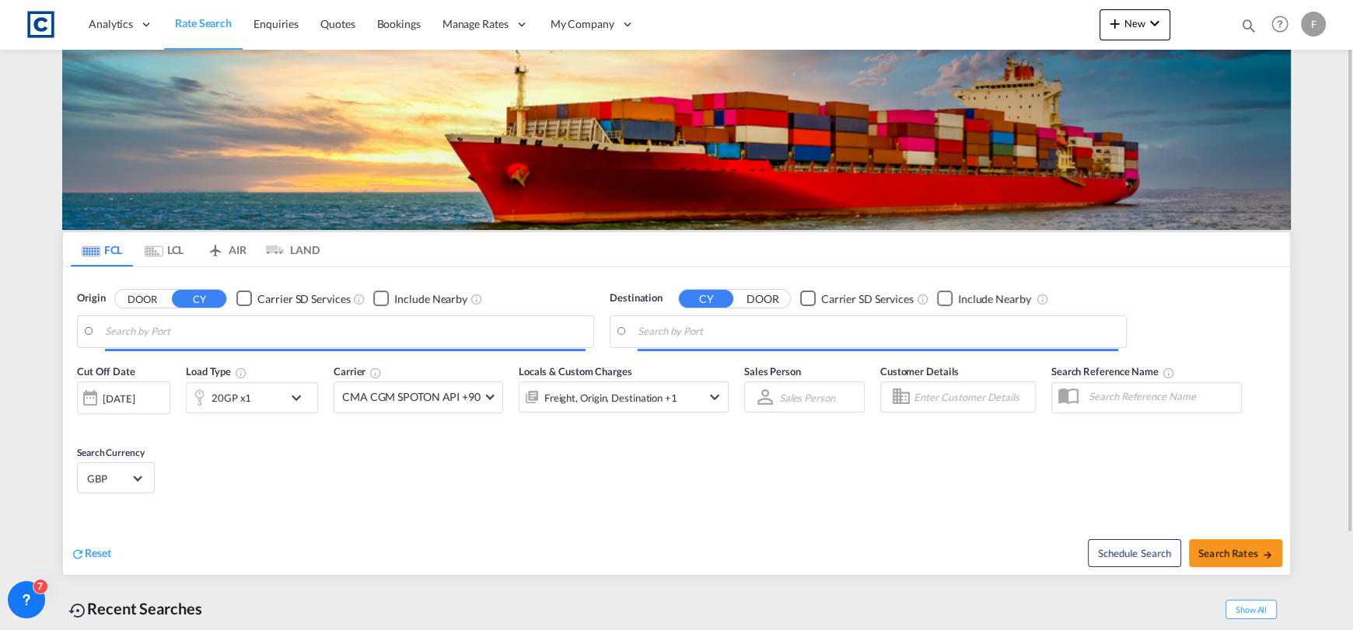
type input "GB-BB3, [PERSON_NAME] with [PERSON_NAME]"
type input "Salalah, OMSLL"
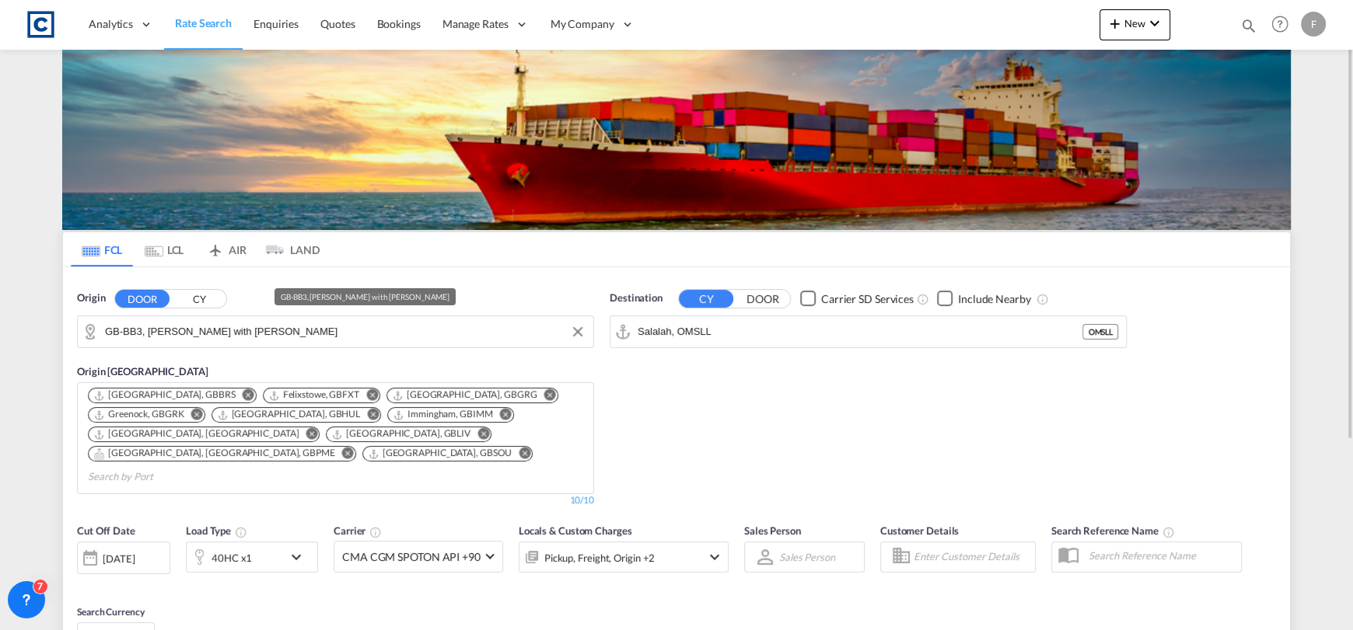
click at [313, 338] on input "GB-BB3, [PERSON_NAME] with [PERSON_NAME]" at bounding box center [345, 331] width 480 height 23
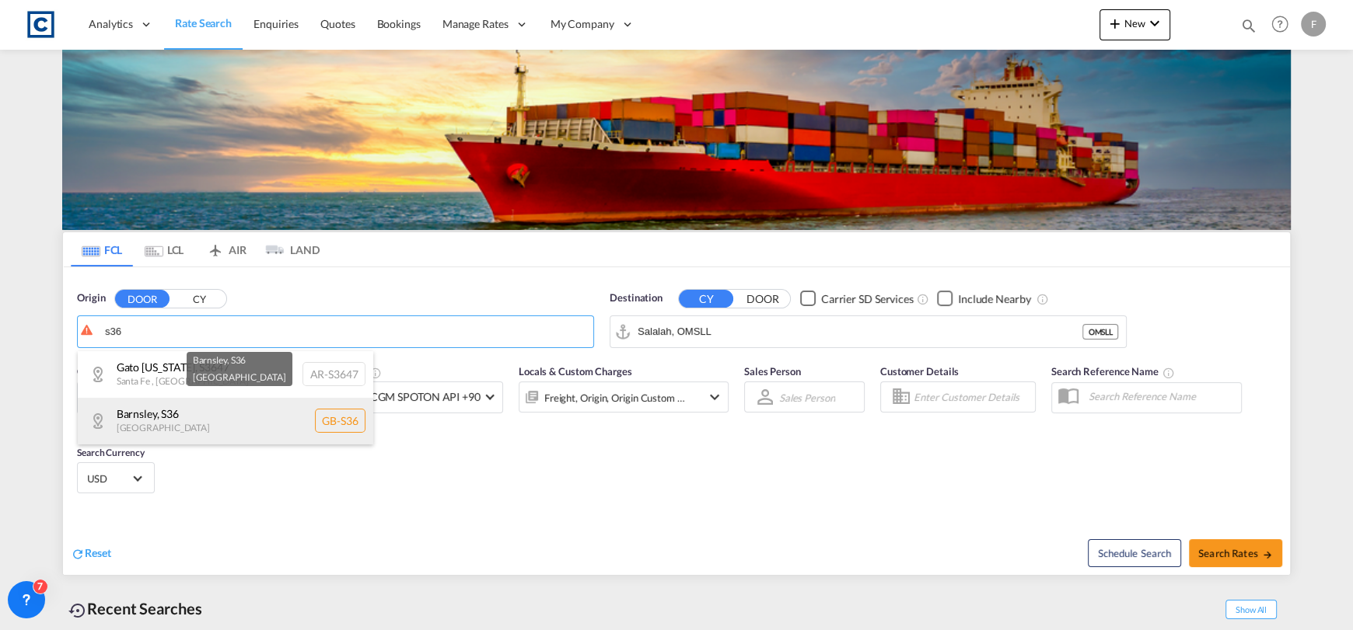
click at [299, 414] on div "Barnsley , S36 [GEOGRAPHIC_DATA] [GEOGRAPHIC_DATA]-S36" at bounding box center [225, 421] width 295 height 47
type input "GB-S36, Barnsley"
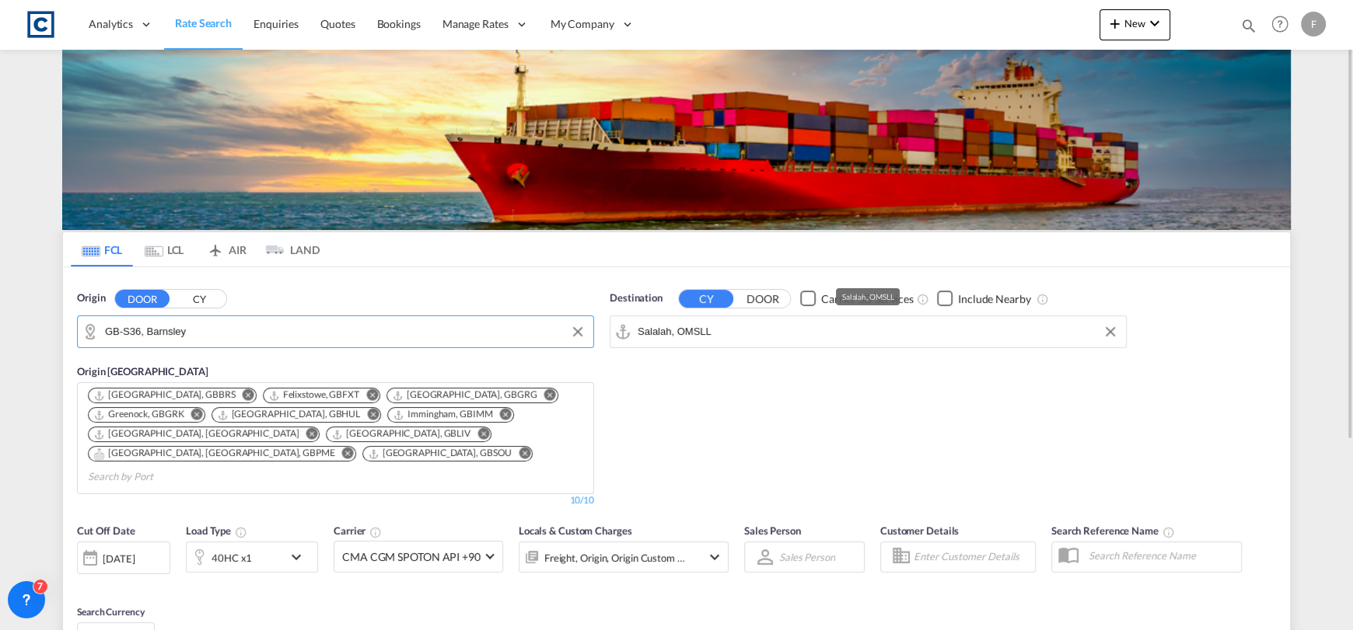
click at [707, 328] on input "Salalah, OMSLL" at bounding box center [877, 331] width 480 height 23
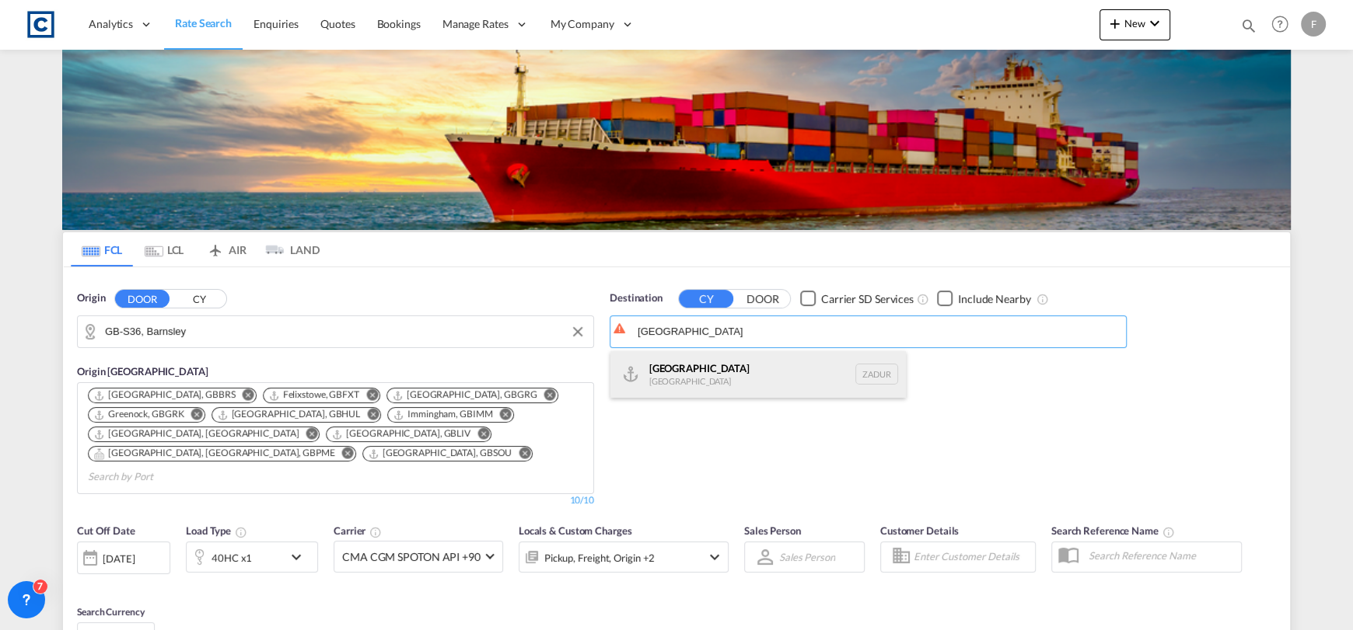
click at [721, 358] on div "[GEOGRAPHIC_DATA] [GEOGRAPHIC_DATA] ZADUR" at bounding box center [757, 374] width 295 height 47
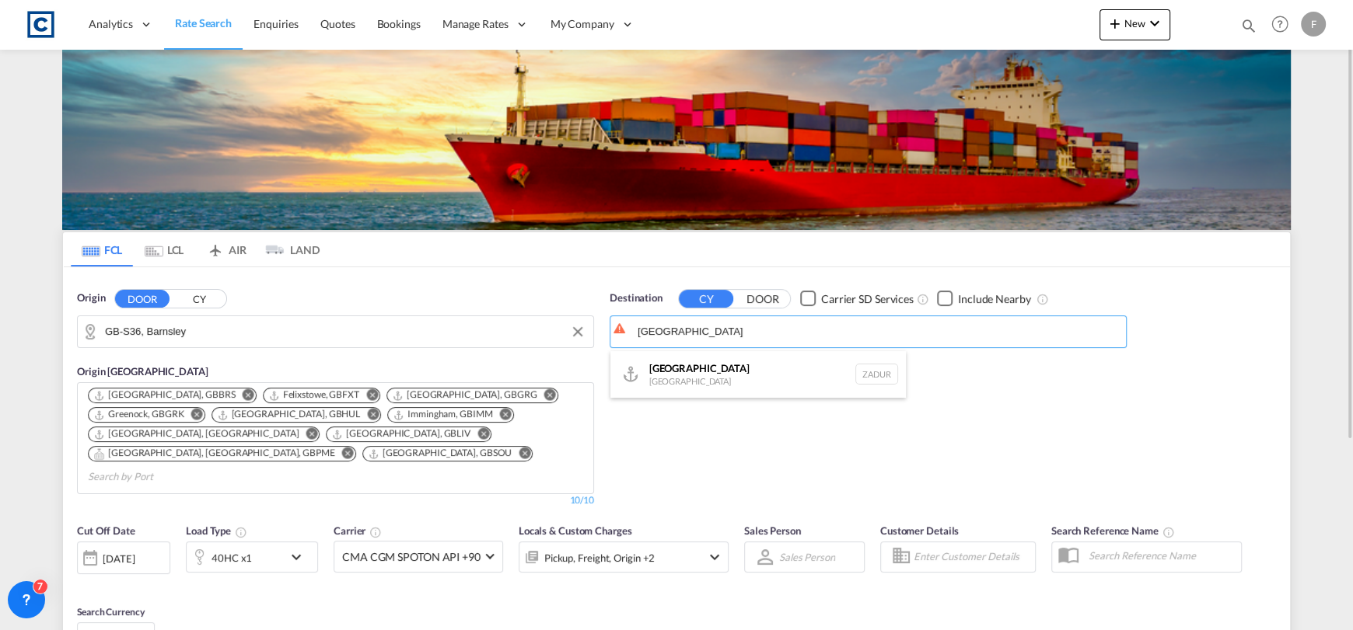
type input "[GEOGRAPHIC_DATA], ZADUR"
click at [271, 542] on div "40HC x1" at bounding box center [235, 557] width 96 height 31
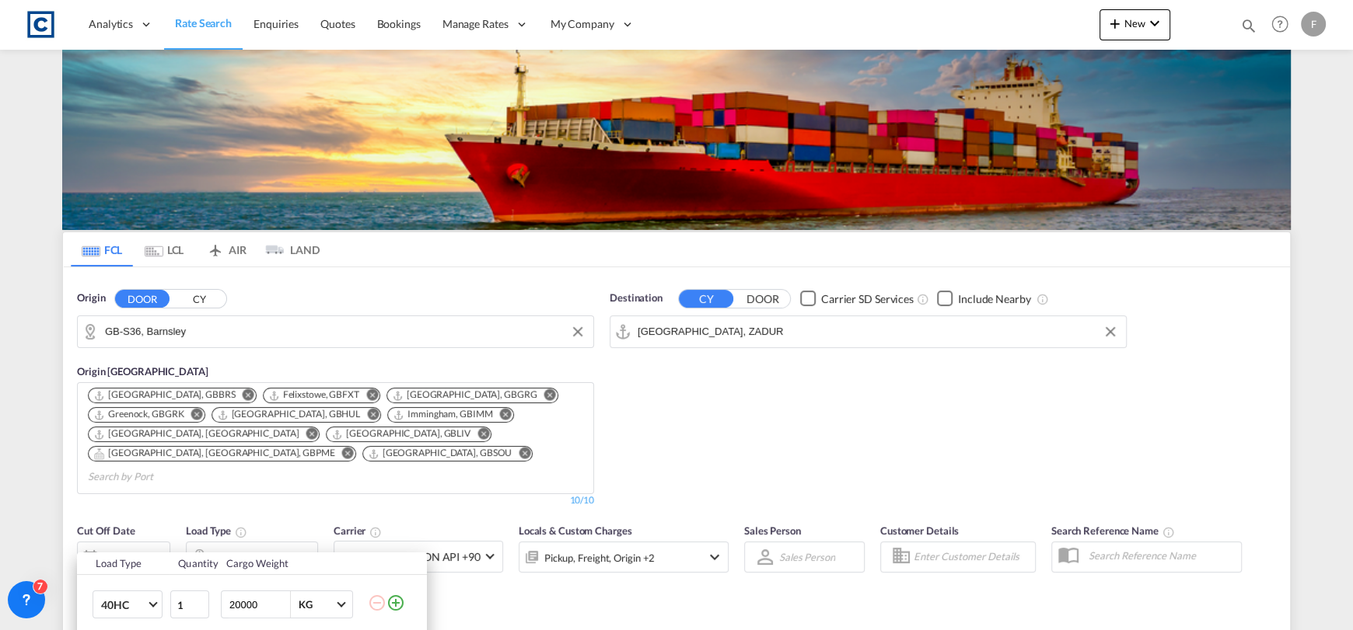
click at [400, 605] on md-icon "icon-plus-circle-outline" at bounding box center [395, 603] width 19 height 19
click at [527, 576] on div "Load Type Quantity Cargo Weight 40HC 20GP 40GP 40HC 45HC 20RE 40RE 40HR 20OT 40…" at bounding box center [676, 315] width 1353 height 630
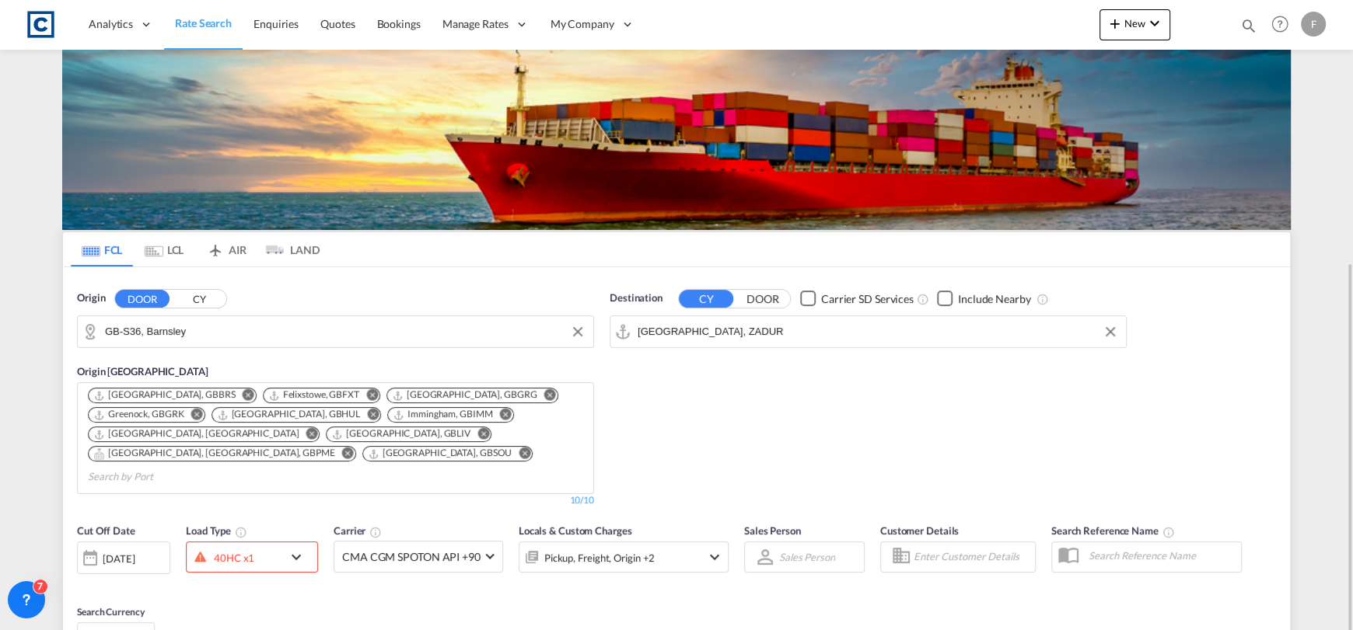
scroll to position [155, 0]
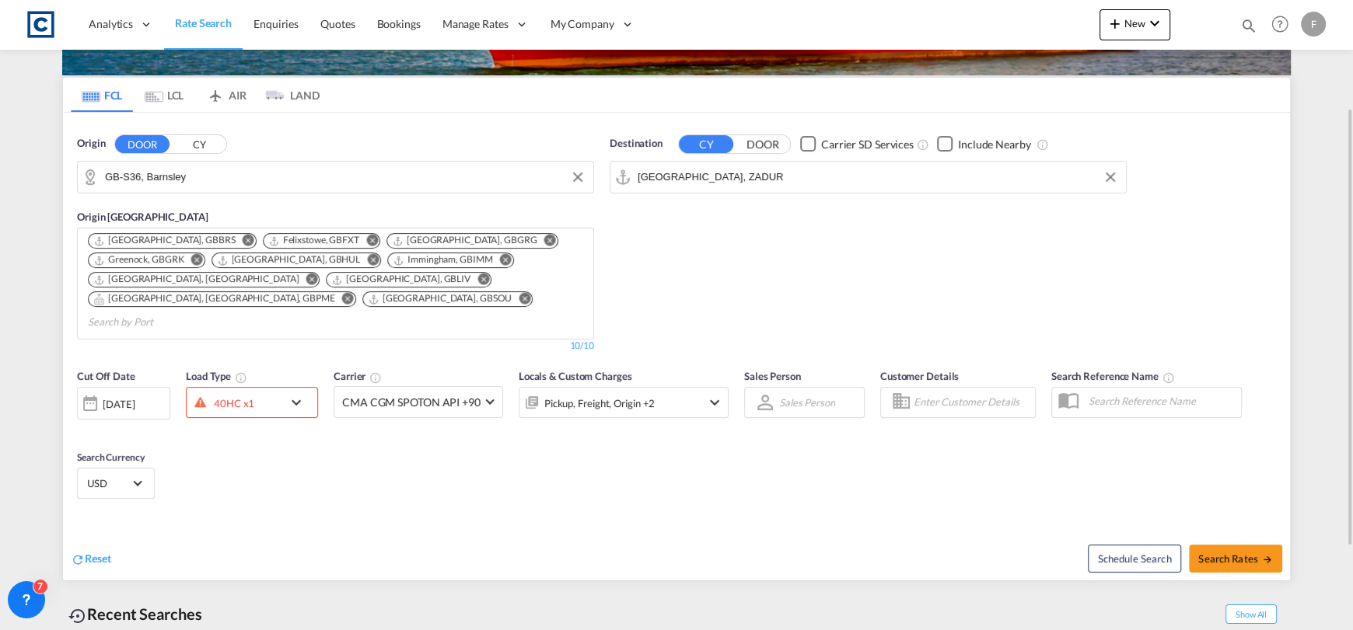
click at [275, 391] on div "40HC x1" at bounding box center [235, 402] width 96 height 23
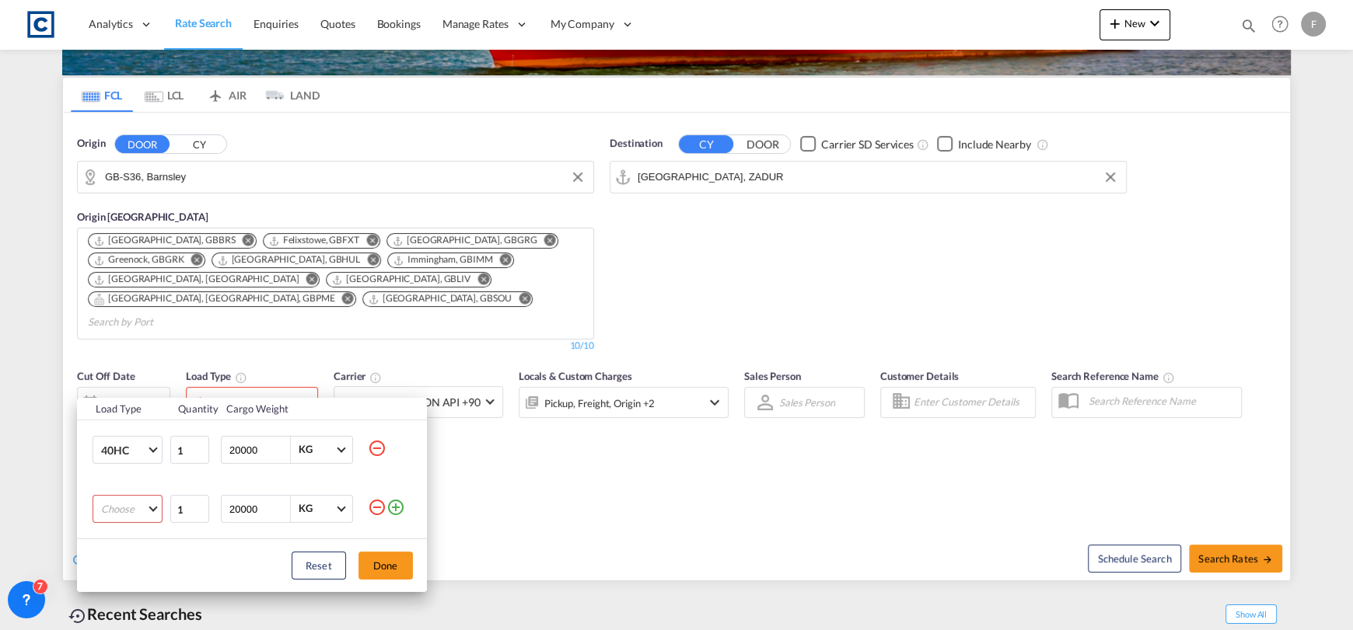
click at [125, 507] on md-select "Choose 20GP 40GP 40HC 45HC 20RE 40RE 40HR 20OT 40OT 20FR 40FR 40NR 20NR 45S 20T…" at bounding box center [128, 509] width 70 height 28
click at [135, 445] on md-option "20GP" at bounding box center [141, 442] width 106 height 37
click at [398, 568] on button "Done" at bounding box center [385, 566] width 54 height 28
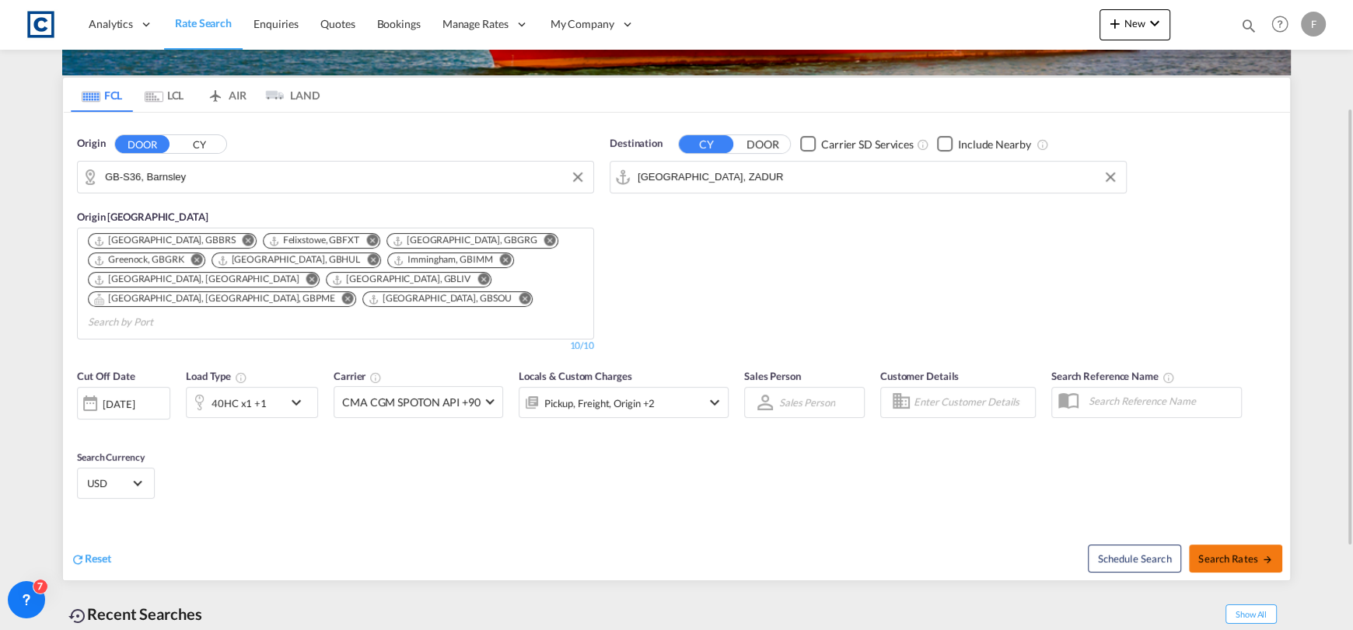
click at [1238, 553] on span "Search Rates" at bounding box center [1235, 559] width 75 height 12
type input "S36 to ZADUR / [DATE]"
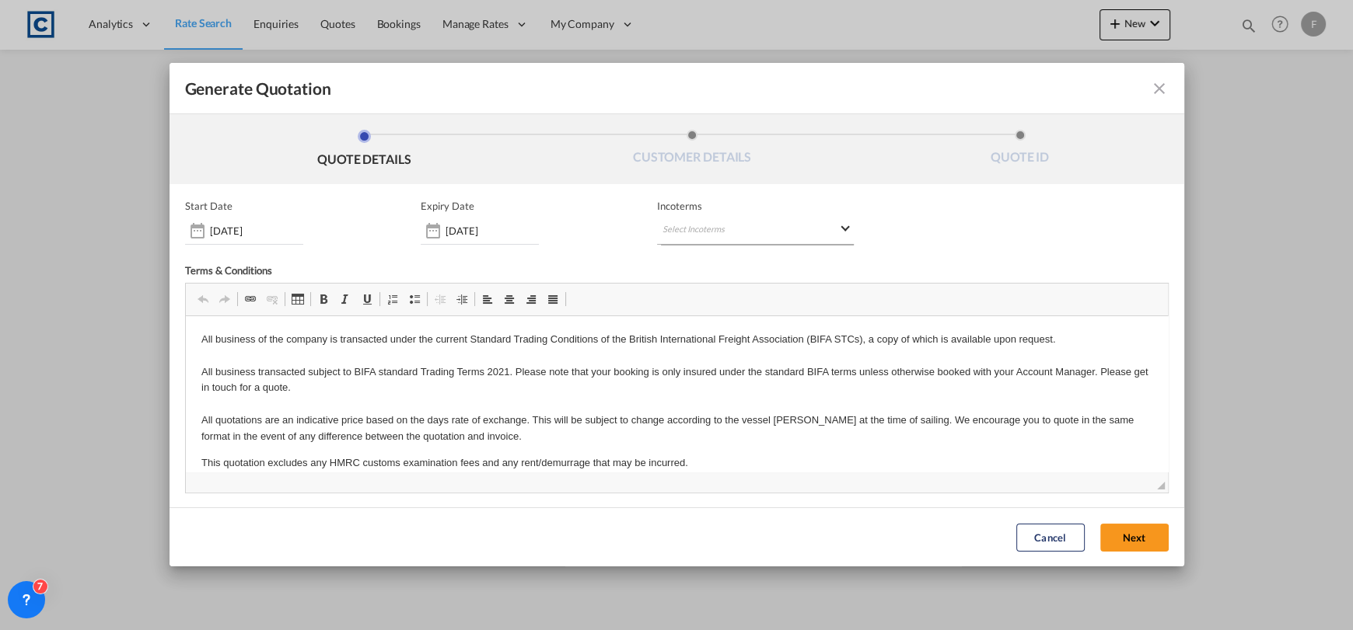
click at [728, 234] on md-select "Select Incoterms CIP - export Carriage and Insurance Paid to FOB - import Free …" at bounding box center [755, 231] width 197 height 28
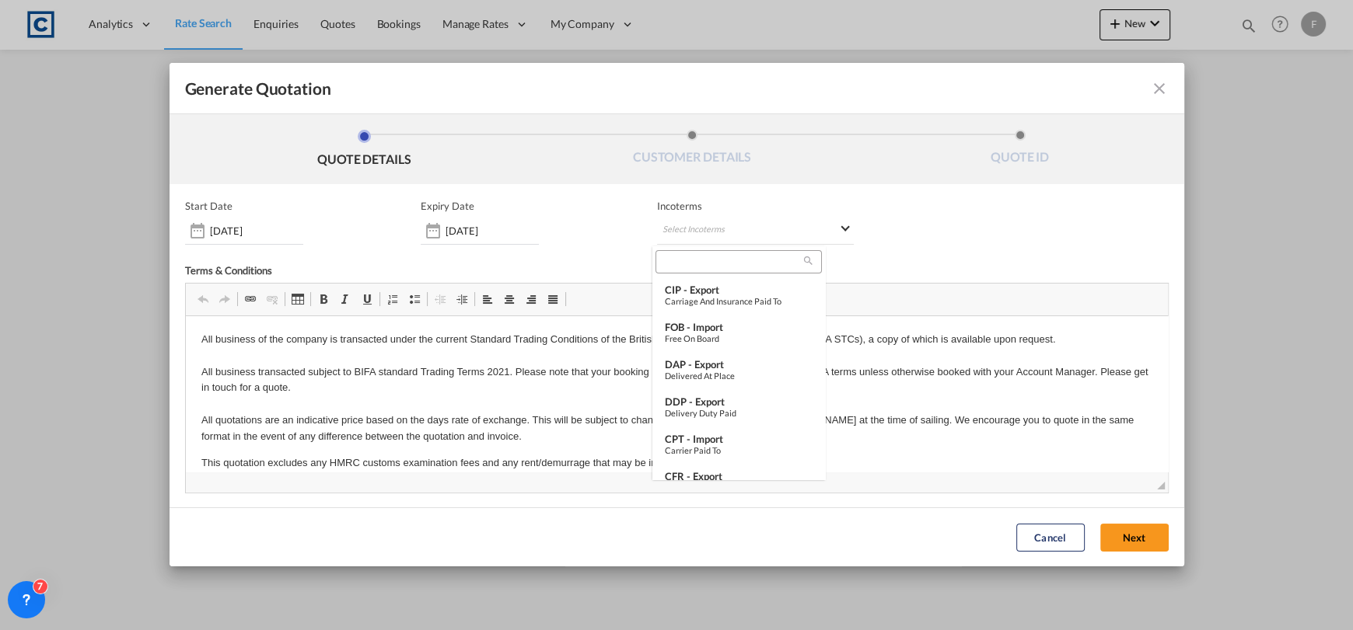
click at [716, 262] on input "search" at bounding box center [732, 262] width 144 height 14
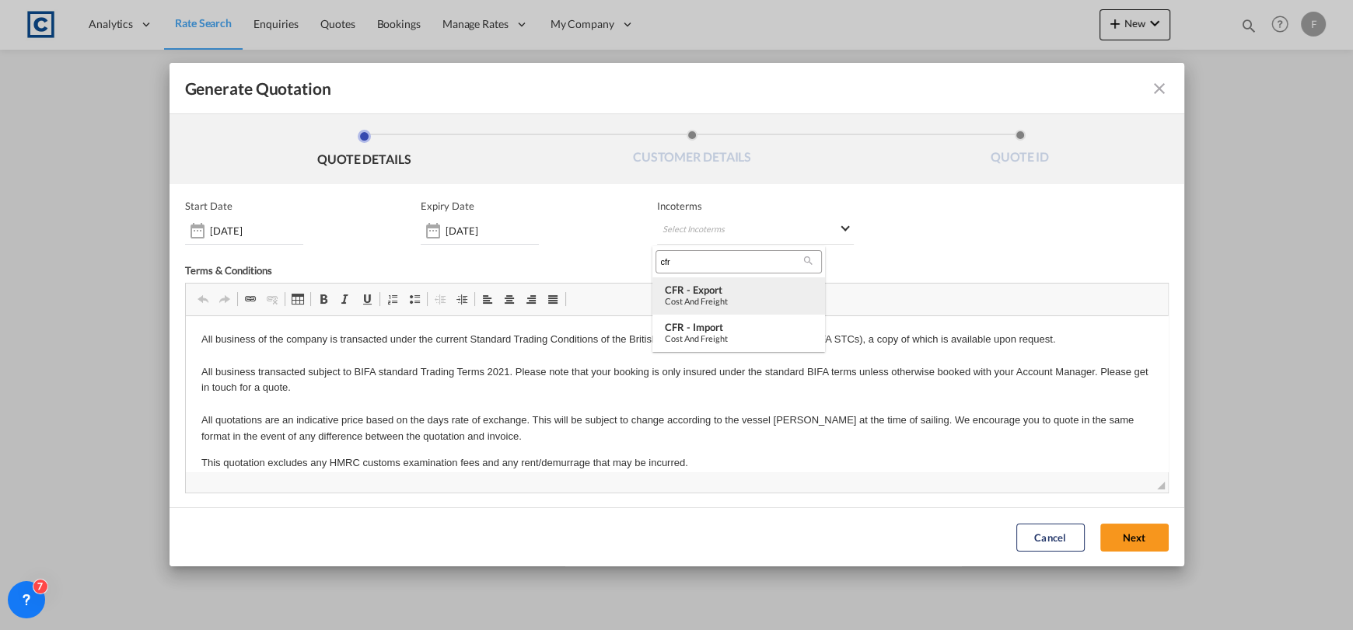
type input "cfr"
click at [705, 309] on md-option "CFR - export Cost and Freight" at bounding box center [738, 296] width 173 height 37
click at [1129, 538] on button "Next" at bounding box center [1134, 538] width 68 height 28
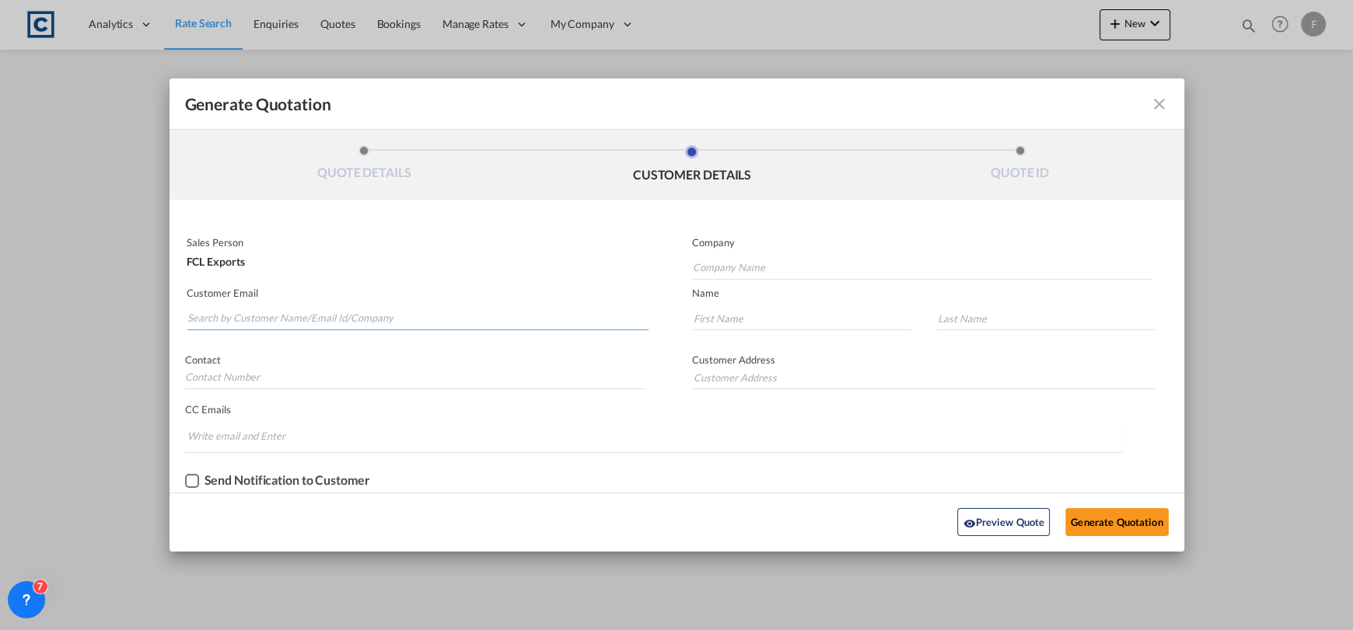
click at [354, 307] on input "Search by Customer Name/Email Id/Company" at bounding box center [418, 318] width 462 height 23
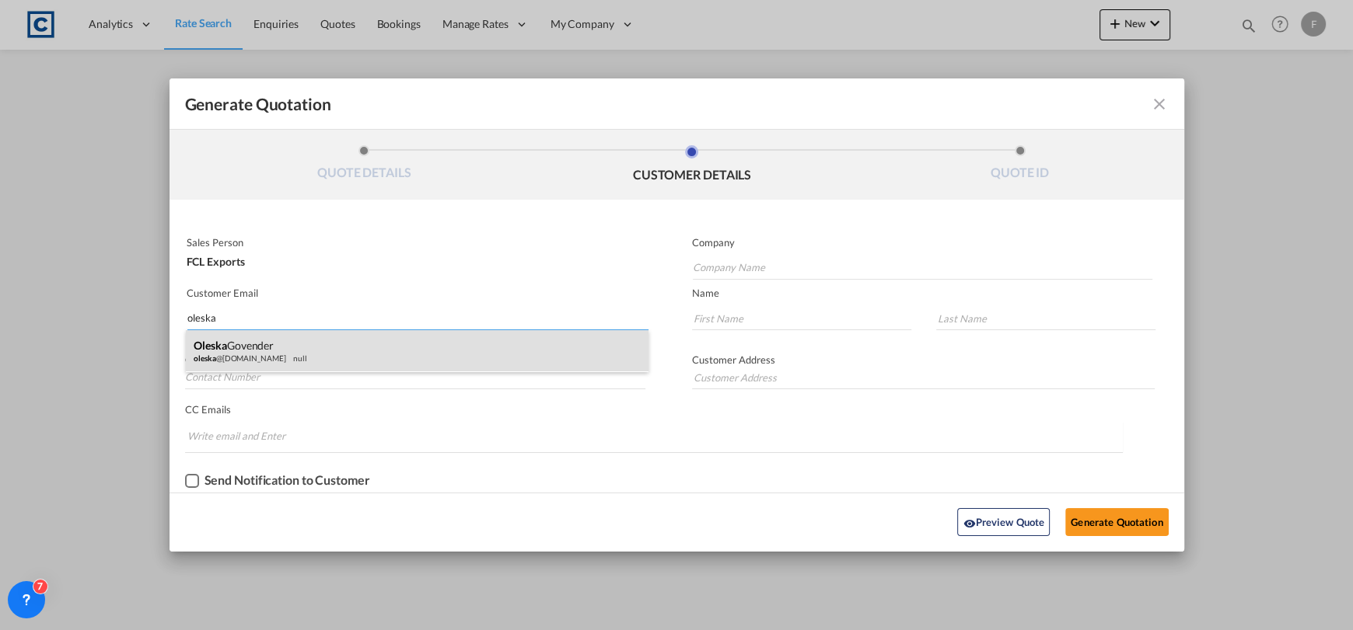
type input "oleska"
click at [347, 347] on div "Oleska Govender oleska @[DOMAIN_NAME] null" at bounding box center [417, 351] width 463 height 42
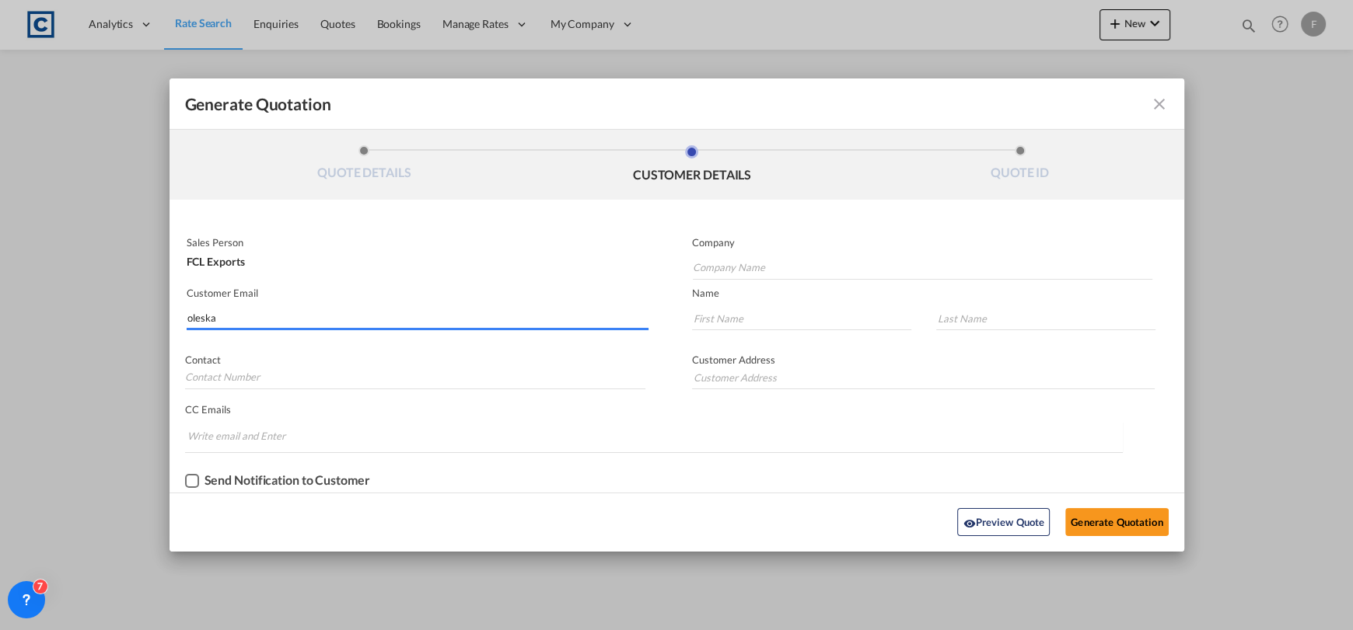
type input "Cardinal Global Logistics"
type input "[EMAIL_ADDRESS][DOMAIN_NAME]"
type input "Oleska"
type input "Govender"
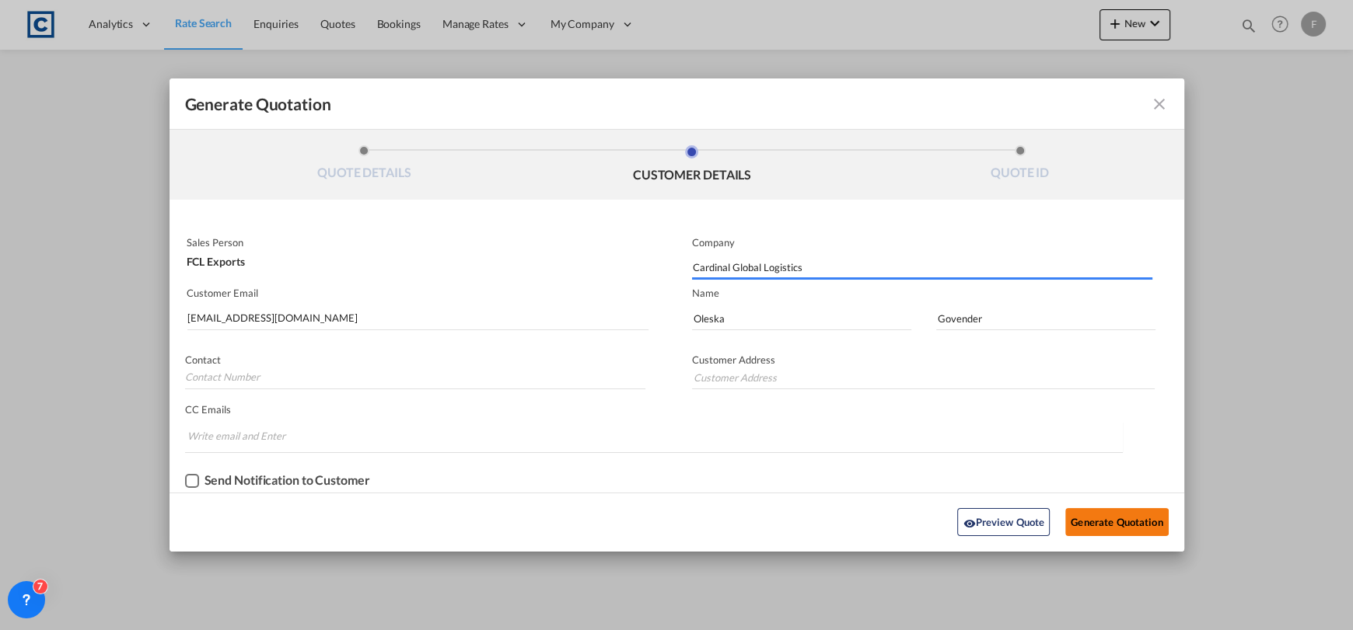
click at [1115, 521] on button "Generate Quotation" at bounding box center [1116, 522] width 103 height 28
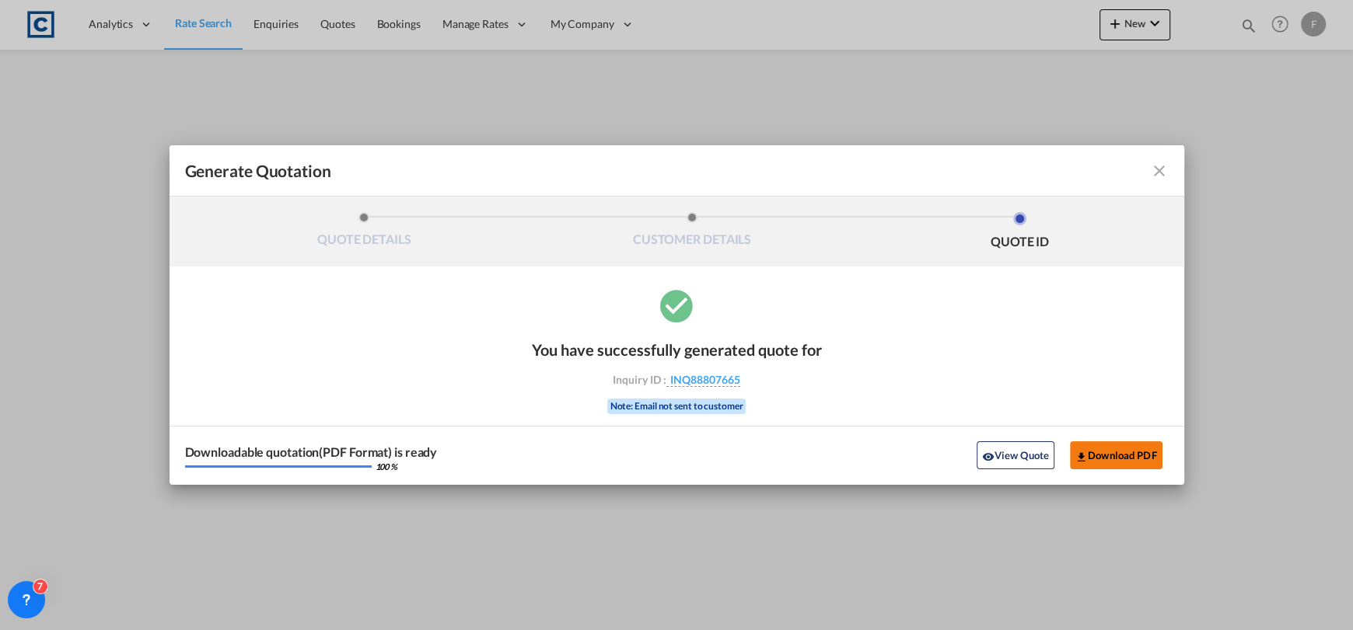
click at [1130, 449] on button "Download PDF" at bounding box center [1116, 456] width 93 height 28
